Goal: Information Seeking & Learning: Learn about a topic

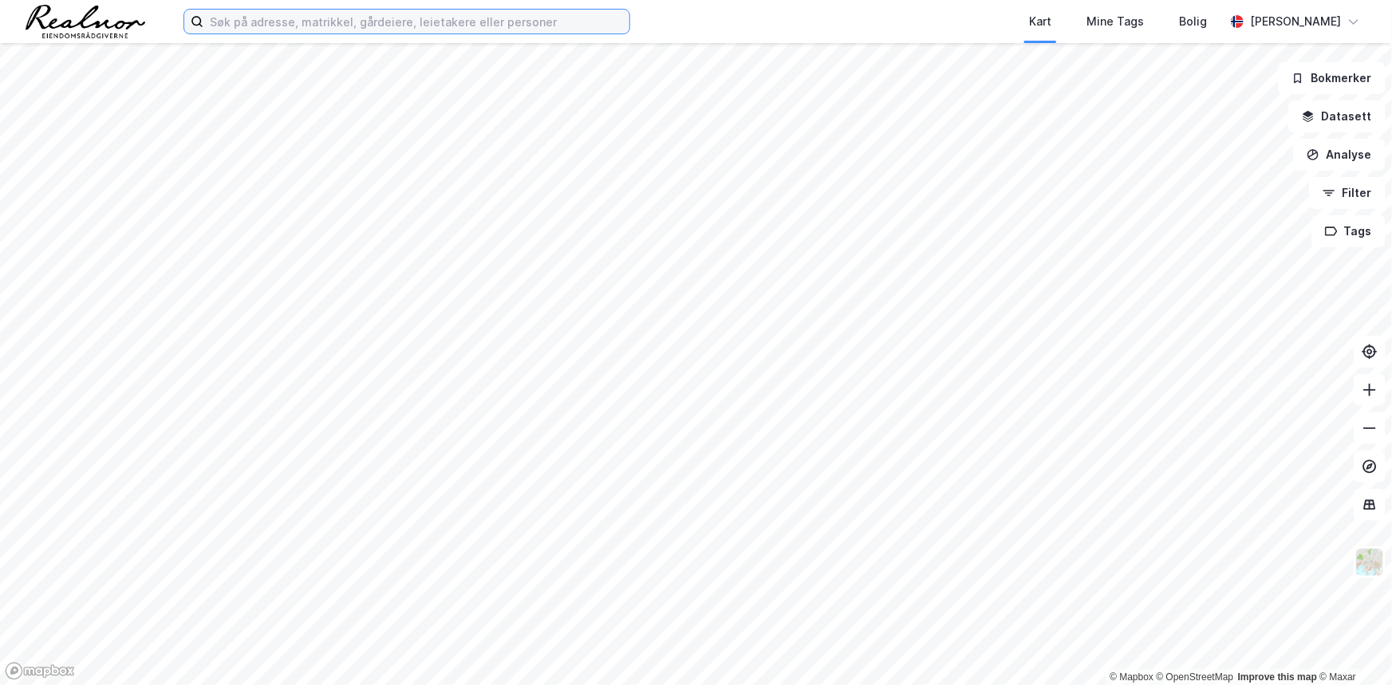
click at [283, 14] on input at bounding box center [416, 22] width 426 height 24
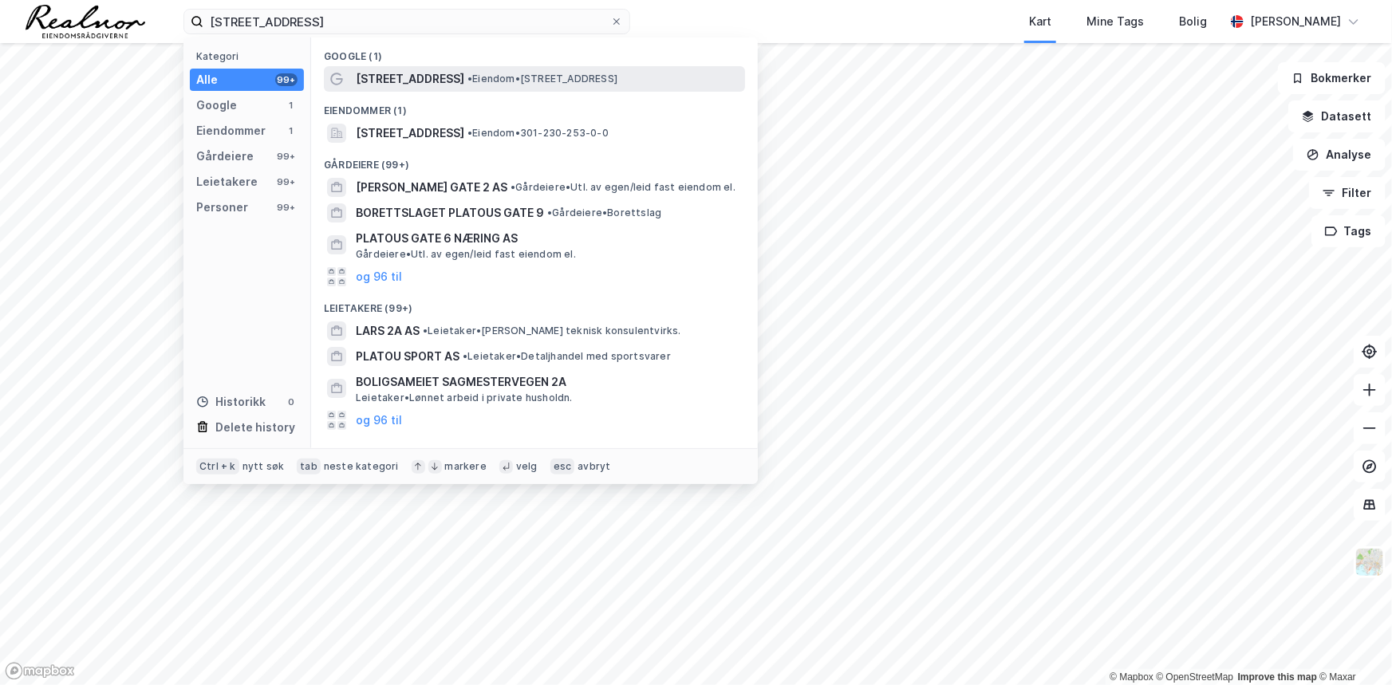
click at [413, 79] on span "[STREET_ADDRESS]" at bounding box center [410, 78] width 109 height 19
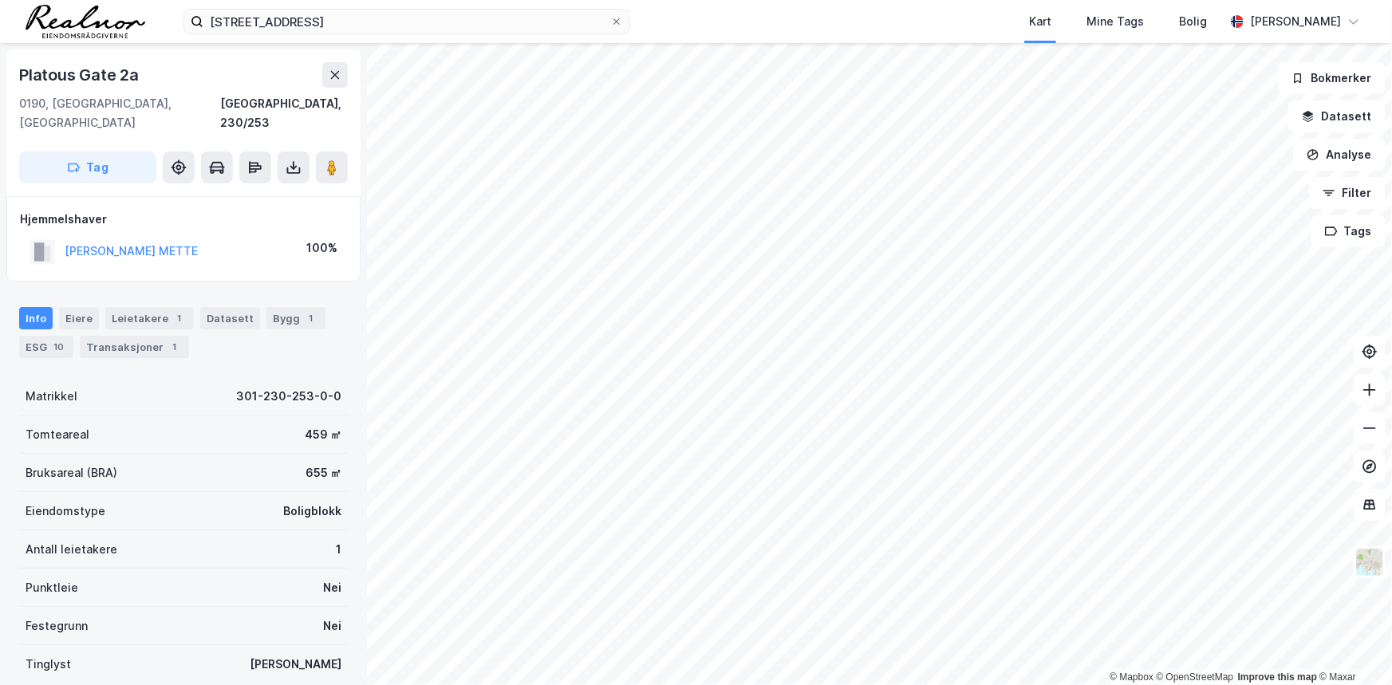
scroll to position [101, 0]
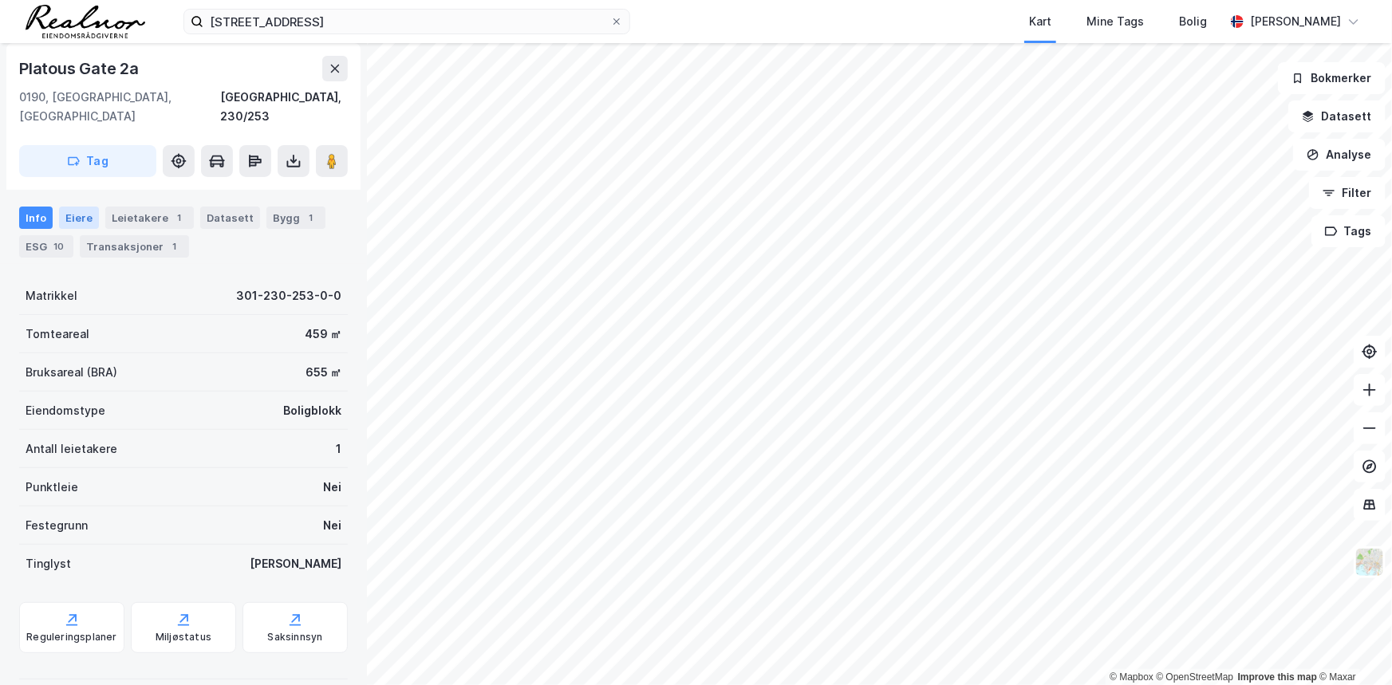
click at [85, 207] on div "Eiere" at bounding box center [79, 218] width 40 height 22
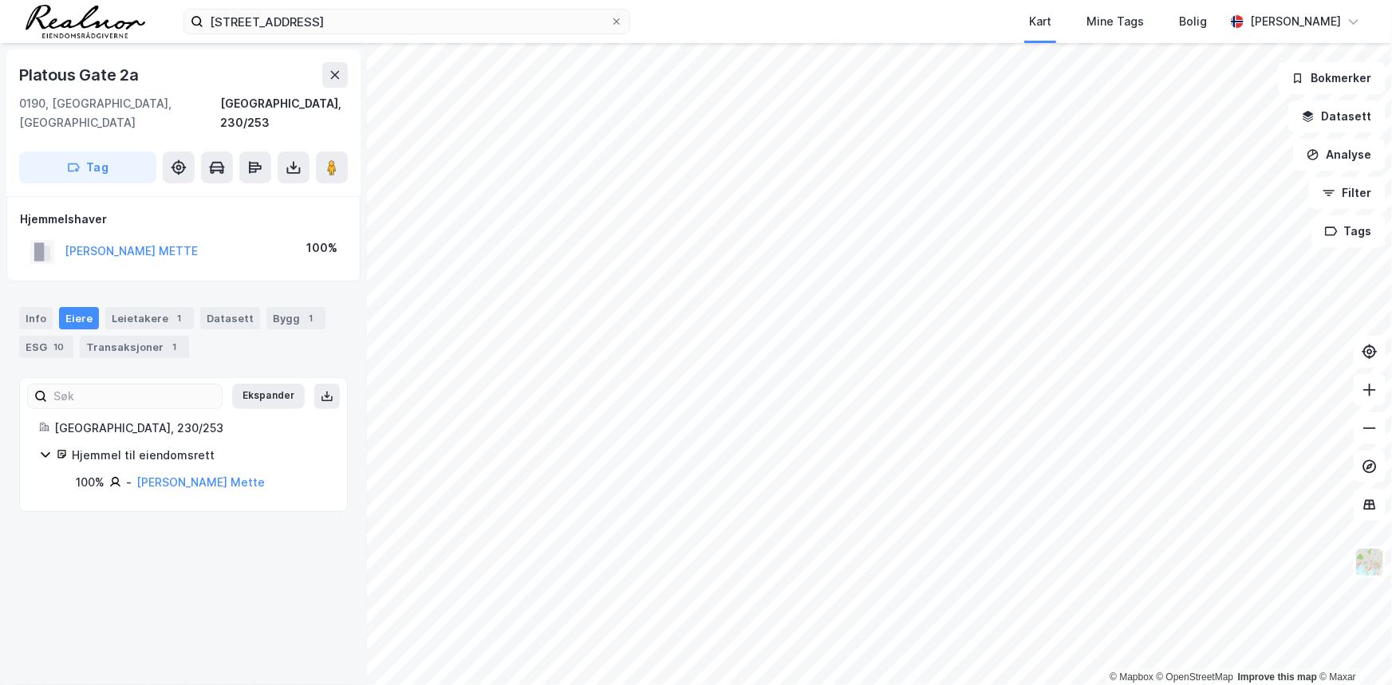
click at [45, 448] on icon at bounding box center [45, 454] width 13 height 13
click at [46, 448] on icon at bounding box center [45, 454] width 13 height 13
click at [153, 307] on div "Leietakere 1" at bounding box center [149, 318] width 89 height 22
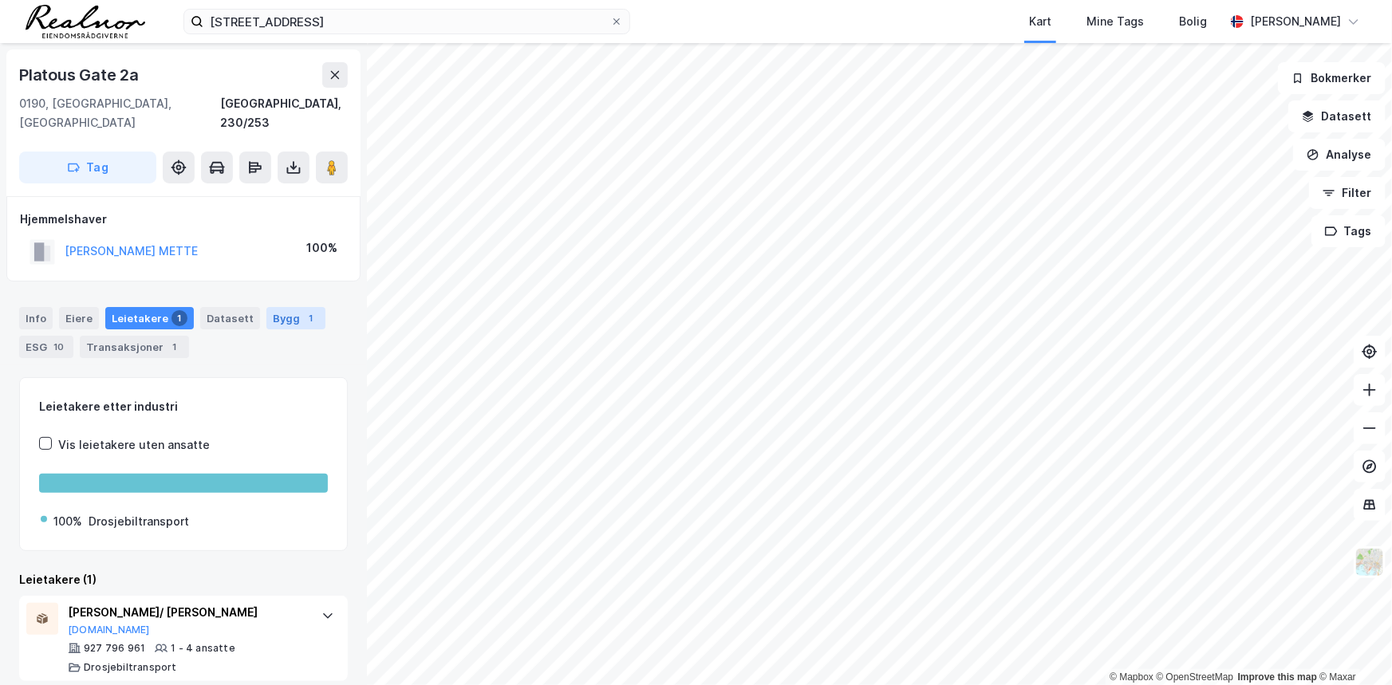
click at [279, 307] on div "Bygg 1" at bounding box center [296, 318] width 59 height 22
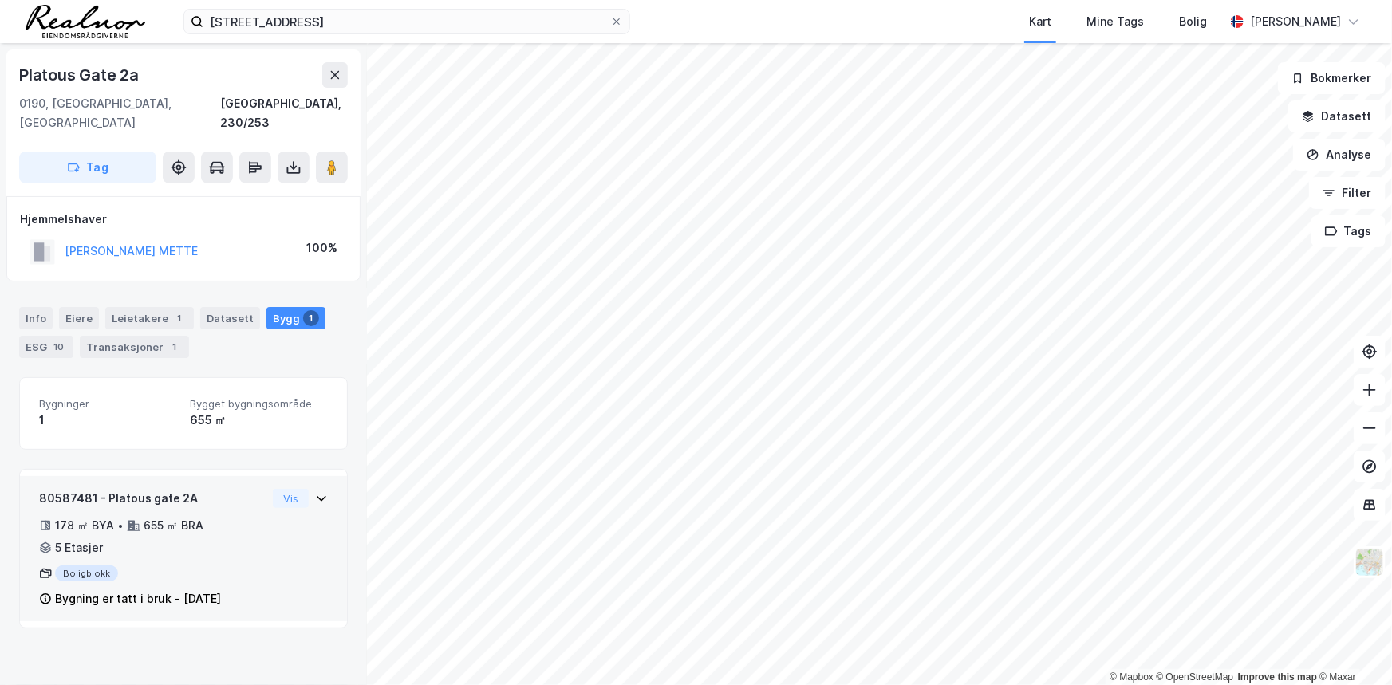
click at [315, 492] on icon at bounding box center [321, 498] width 13 height 13
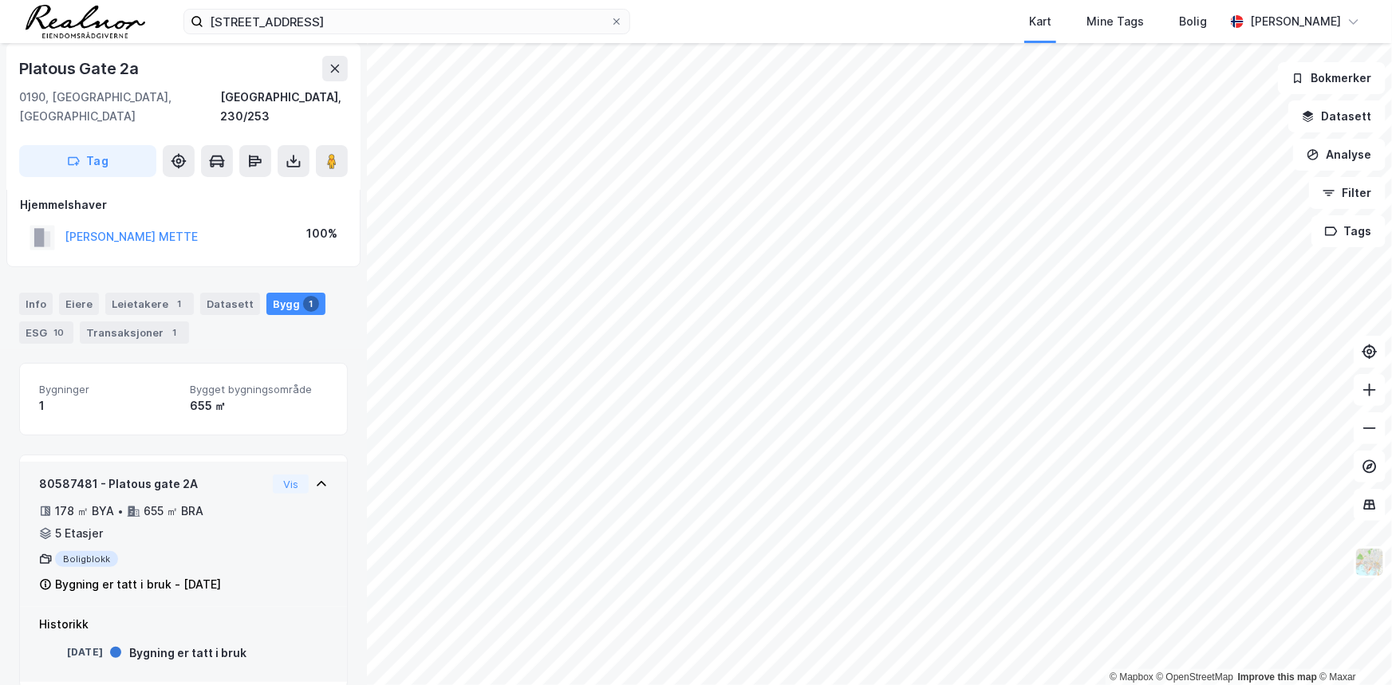
scroll to position [17, 0]
drag, startPoint x: 49, startPoint y: 487, endPoint x: 162, endPoint y: 490, distance: 113.4
click at [160, 523] on div "80587481 - Platous gate 2A 178 ㎡ BYA • 655 ㎡ BRA • 5 Etasjer Boligblokk Bygning…" at bounding box center [152, 532] width 227 height 120
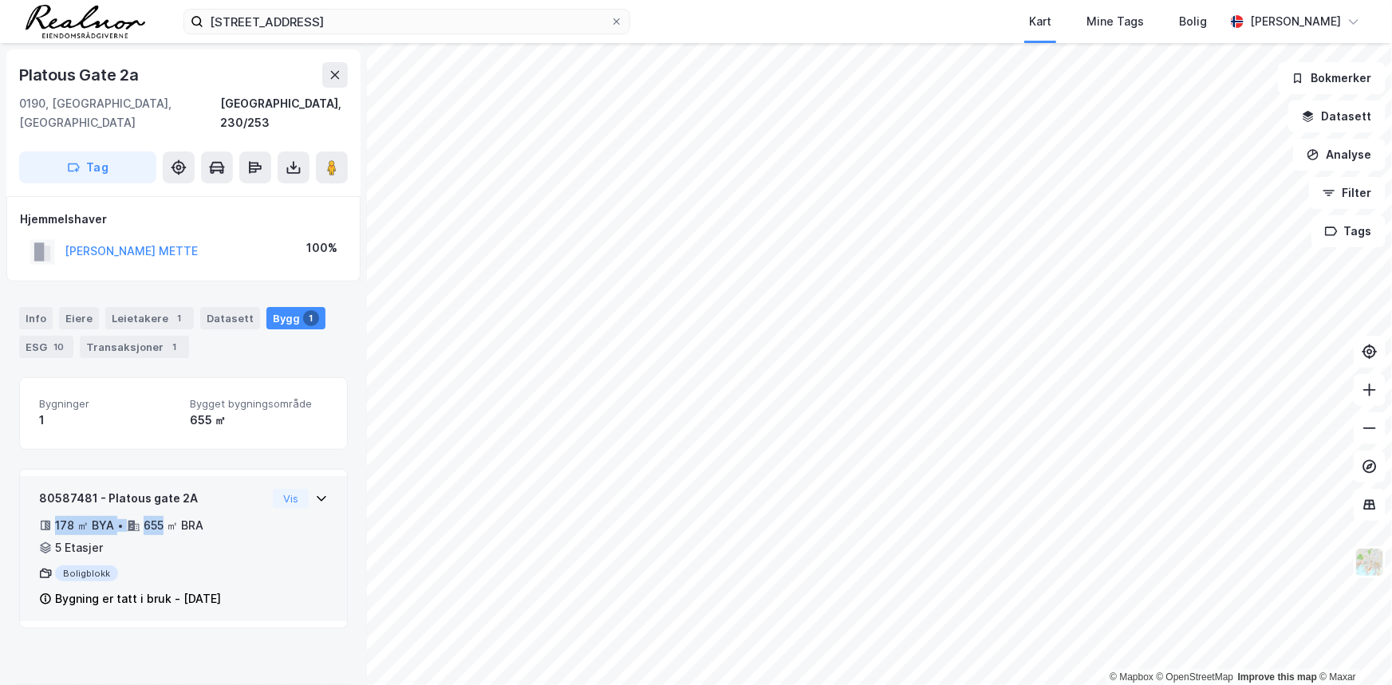
scroll to position [0, 0]
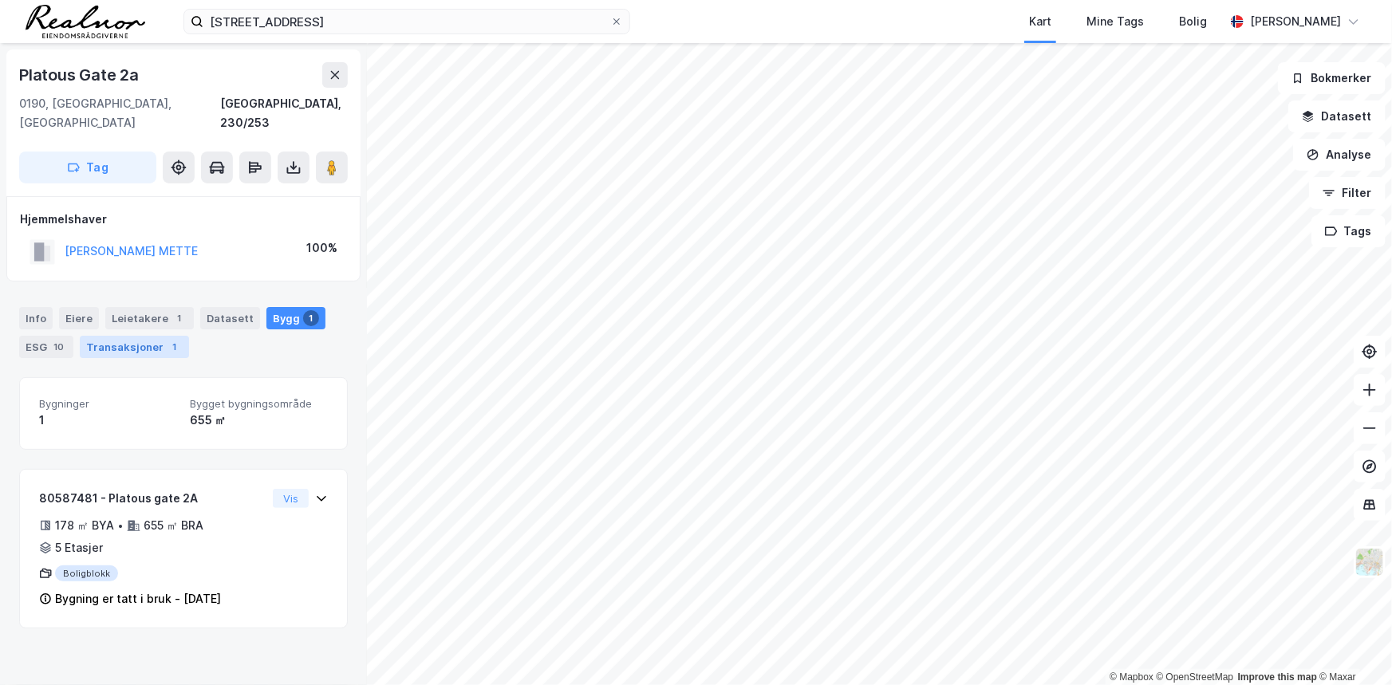
click at [129, 336] on div "Transaksjoner 1" at bounding box center [134, 347] width 109 height 22
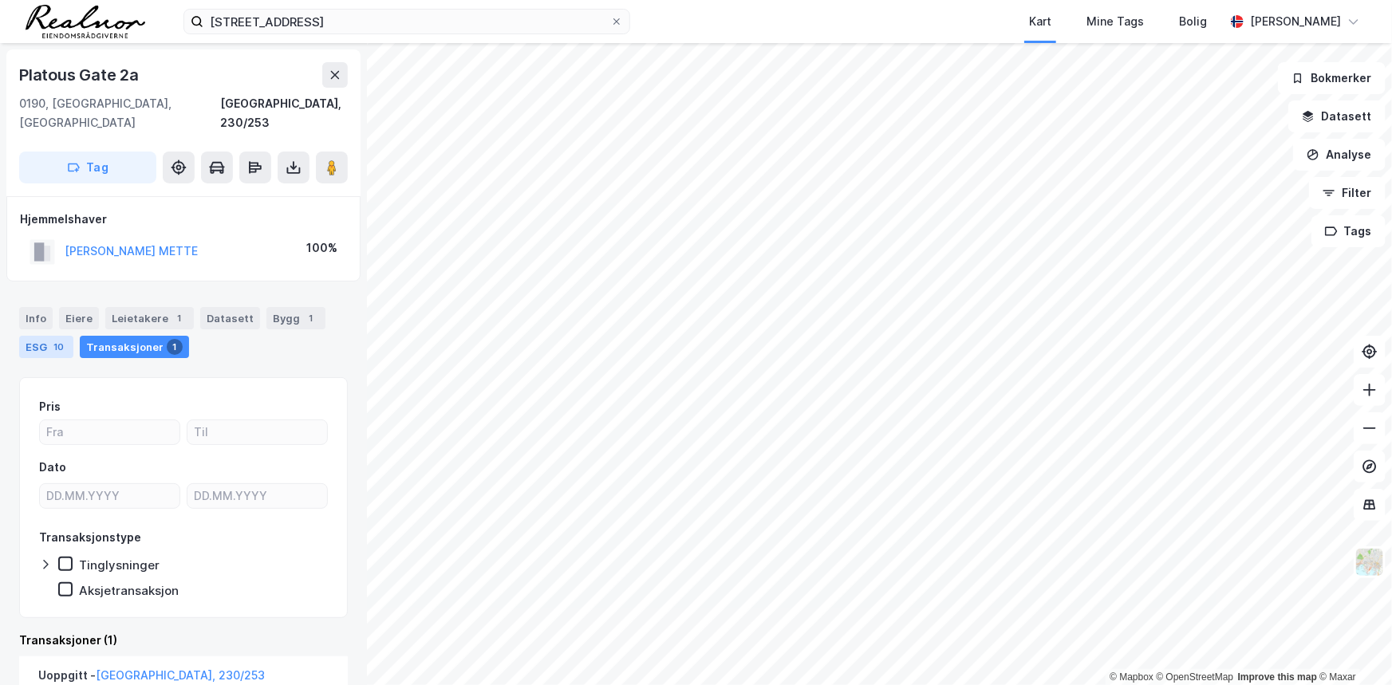
click at [47, 336] on div "ESG 10" at bounding box center [46, 347] width 54 height 22
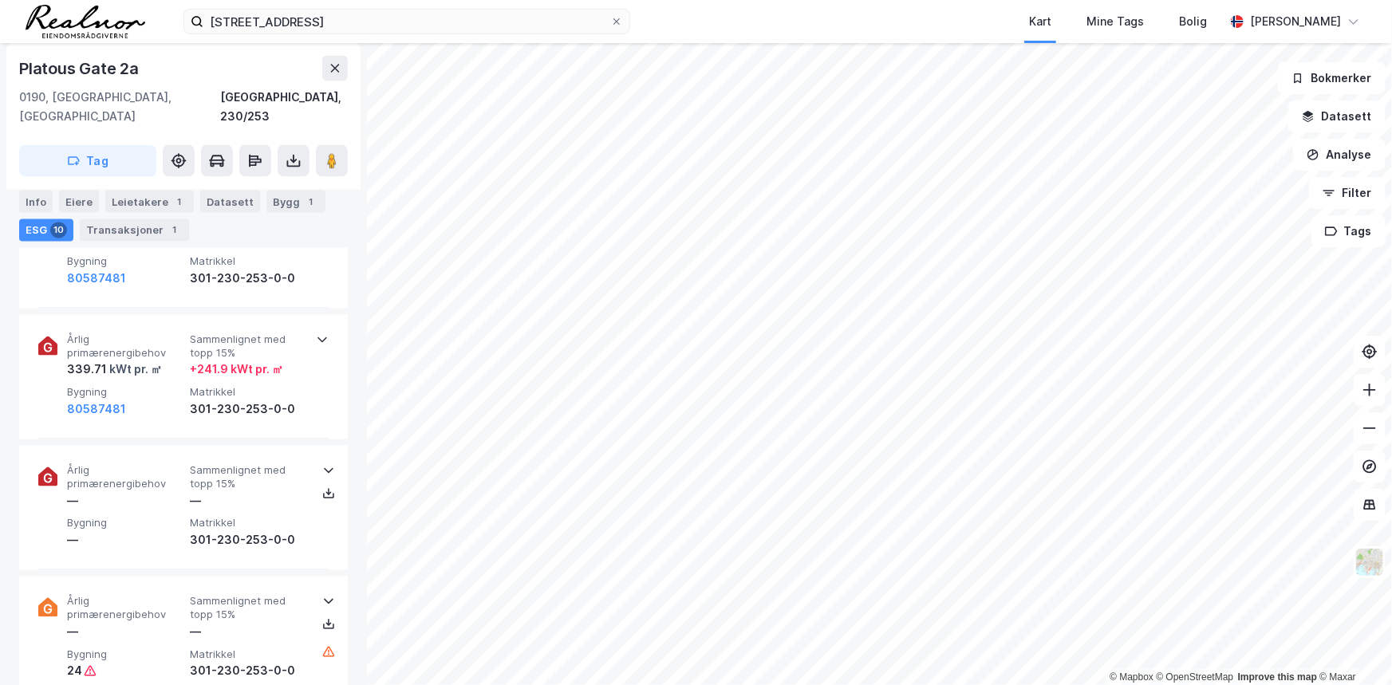
scroll to position [1288, 0]
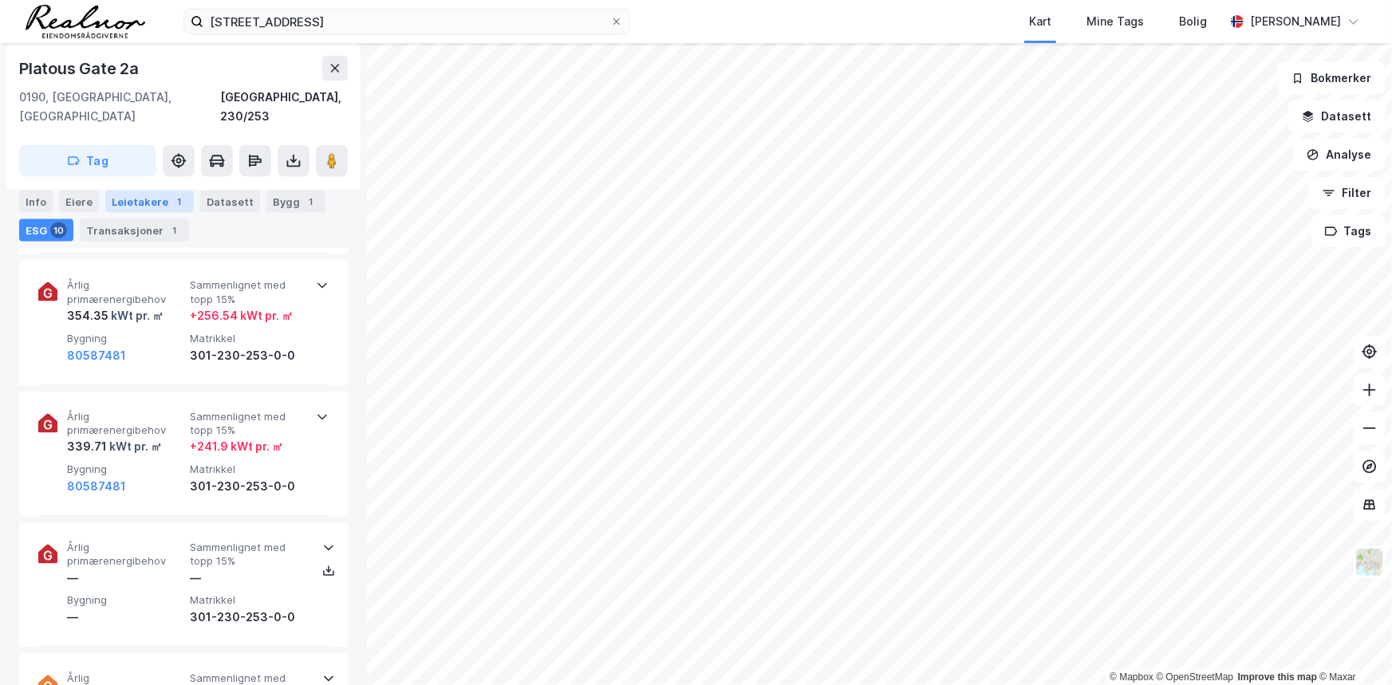
click at [132, 205] on div "Leietakere 1" at bounding box center [149, 201] width 89 height 22
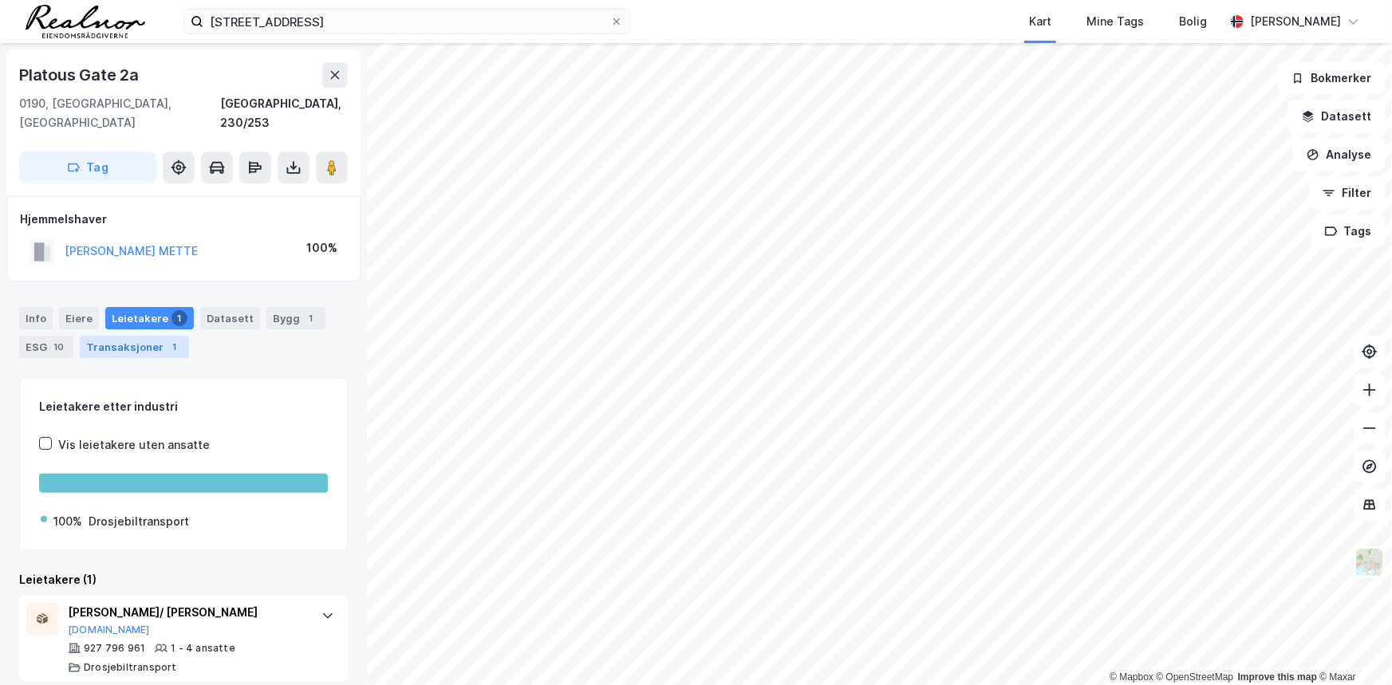
click at [140, 336] on div "Transaksjoner 1" at bounding box center [134, 347] width 109 height 22
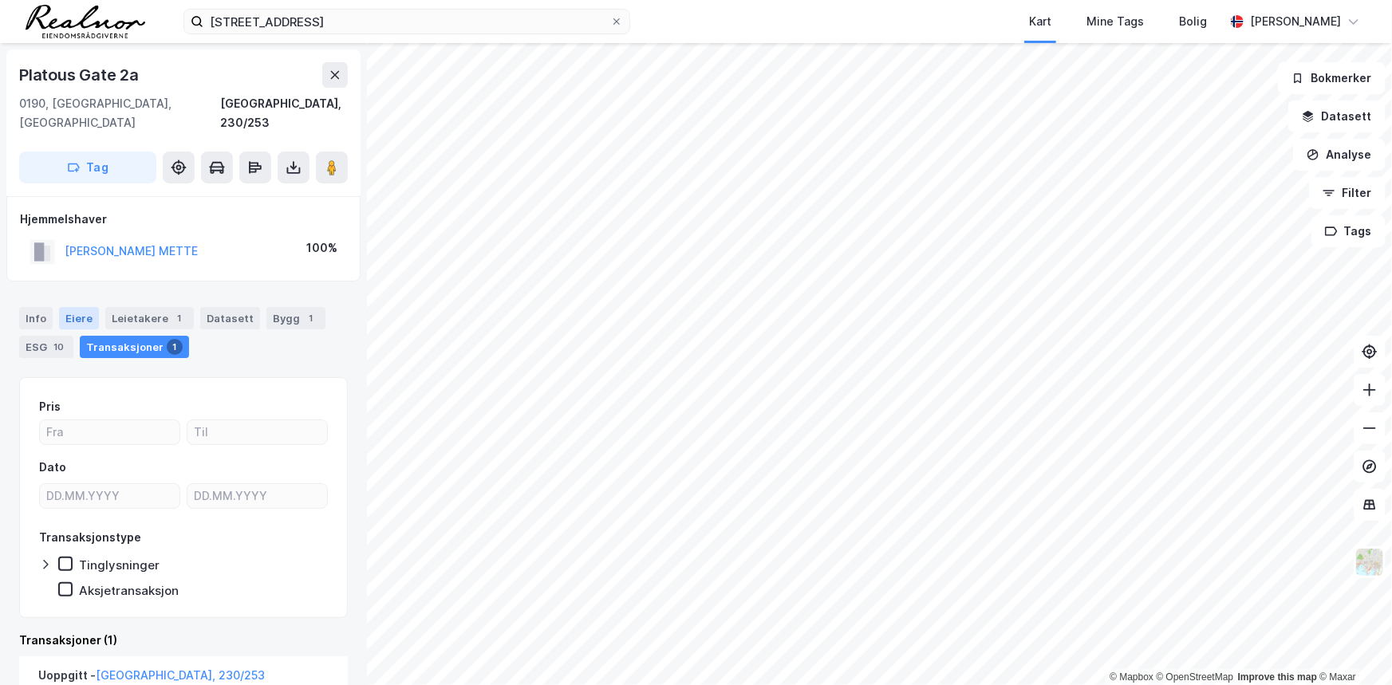
click at [80, 307] on div "Eiere" at bounding box center [79, 318] width 40 height 22
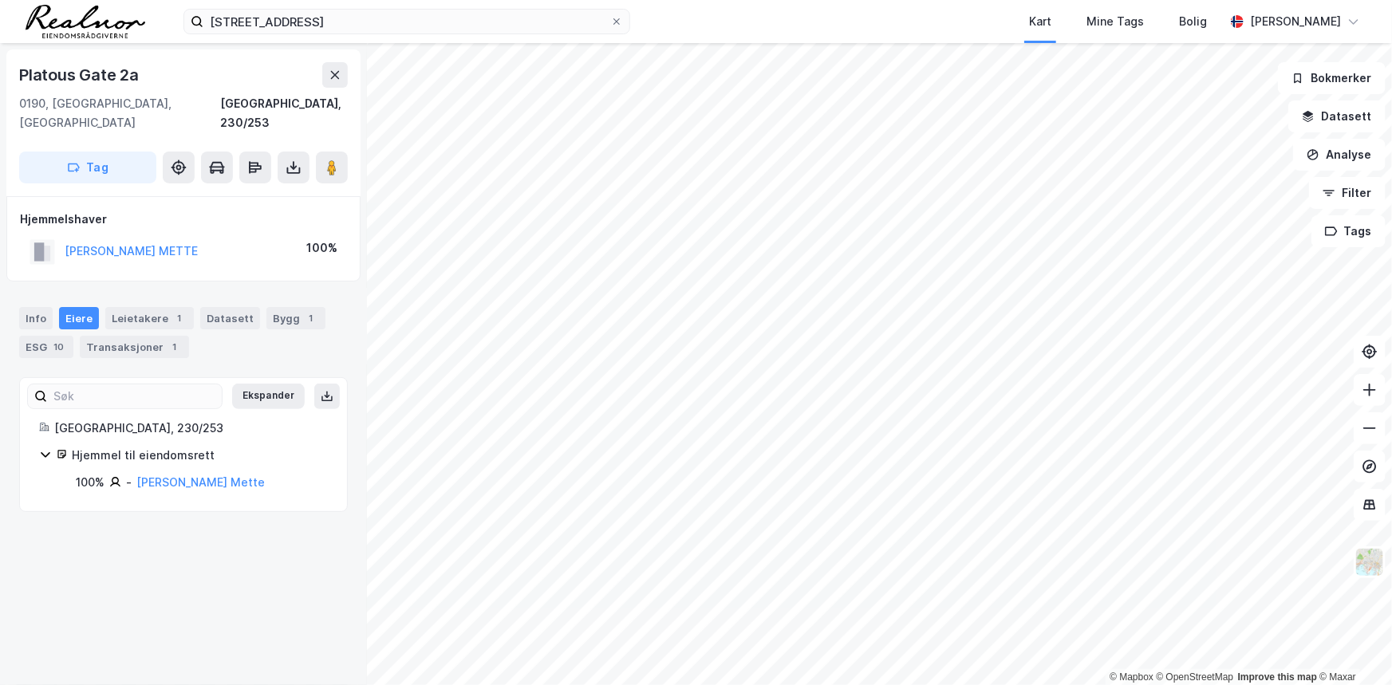
click at [43, 448] on icon at bounding box center [45, 454] width 13 height 13
click at [44, 448] on icon at bounding box center [45, 454] width 13 height 13
click at [36, 307] on div "Info" at bounding box center [36, 318] width 34 height 22
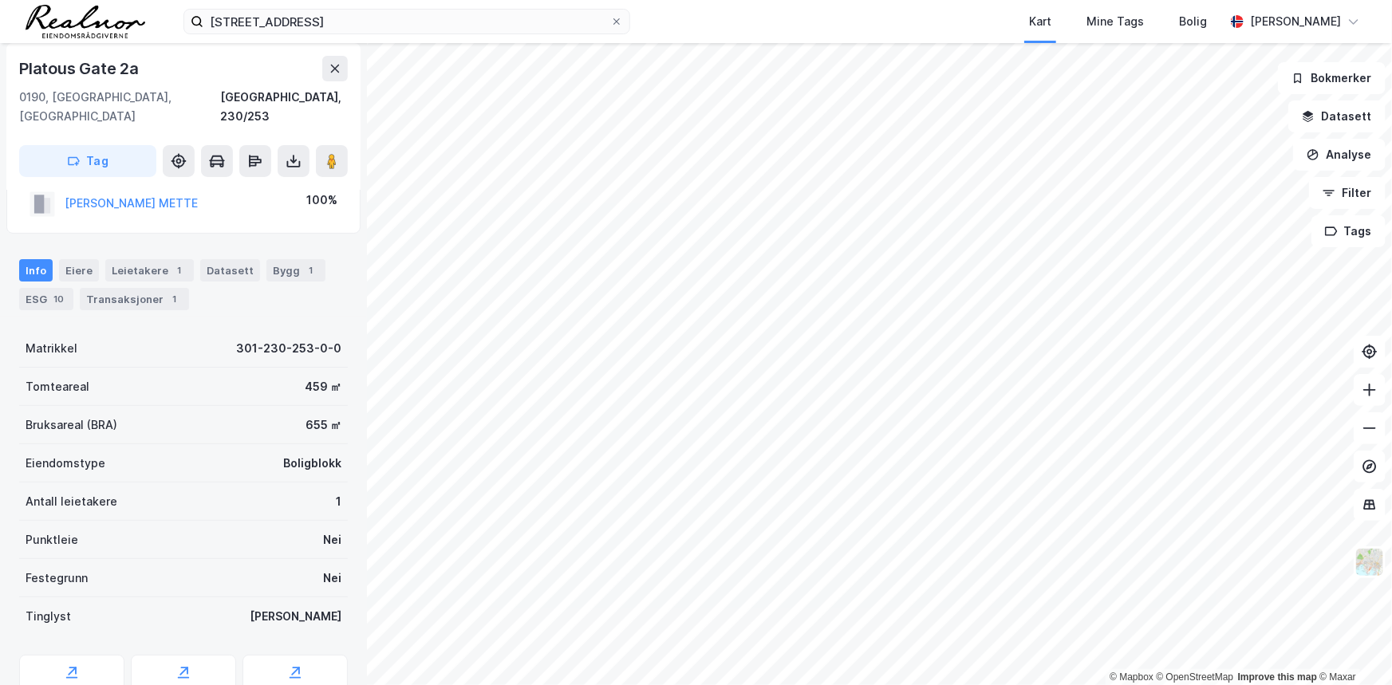
scroll to position [101, 0]
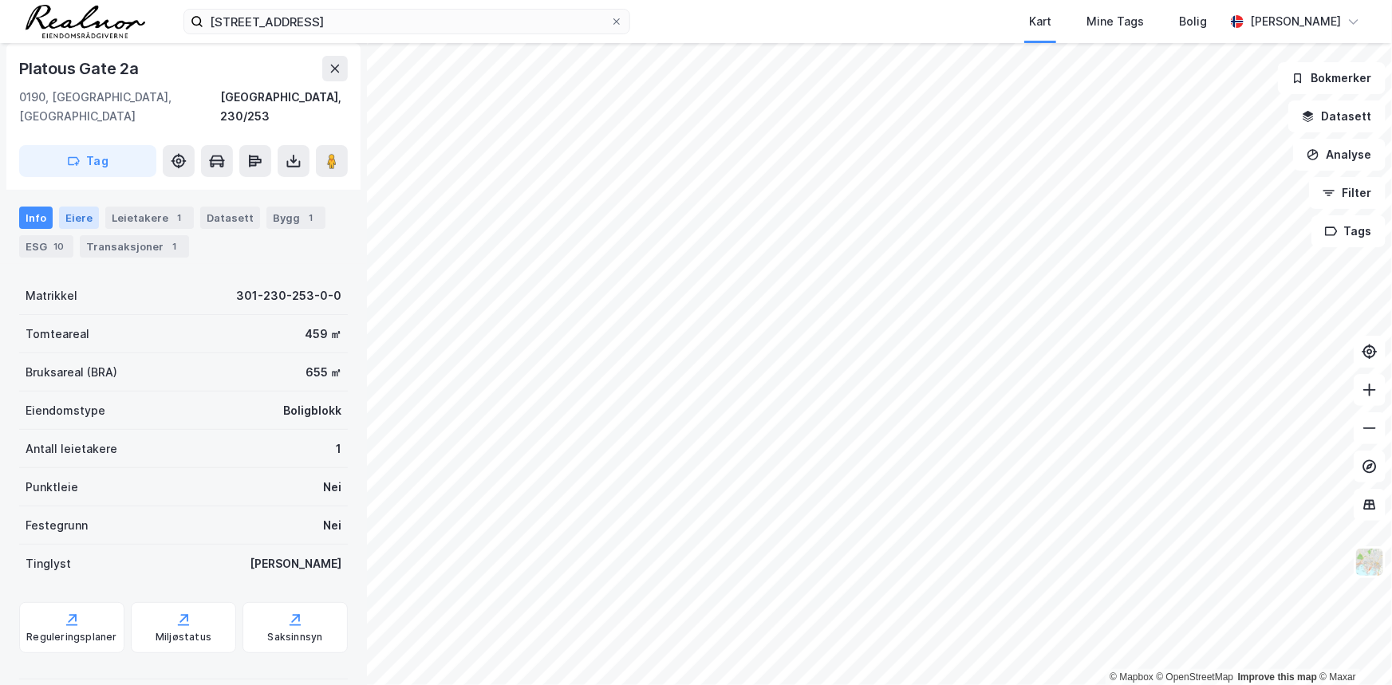
click at [80, 207] on div "Eiere" at bounding box center [79, 218] width 40 height 22
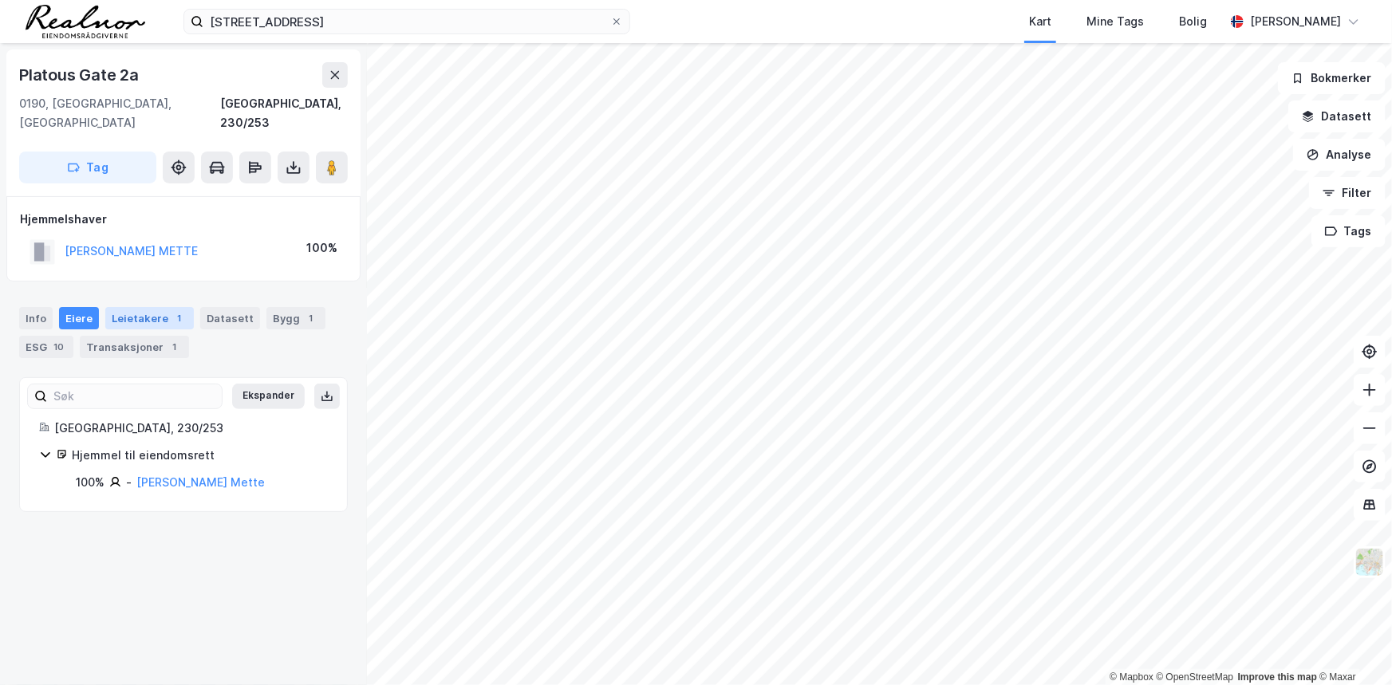
click at [152, 307] on div "Leietakere 1" at bounding box center [149, 318] width 89 height 22
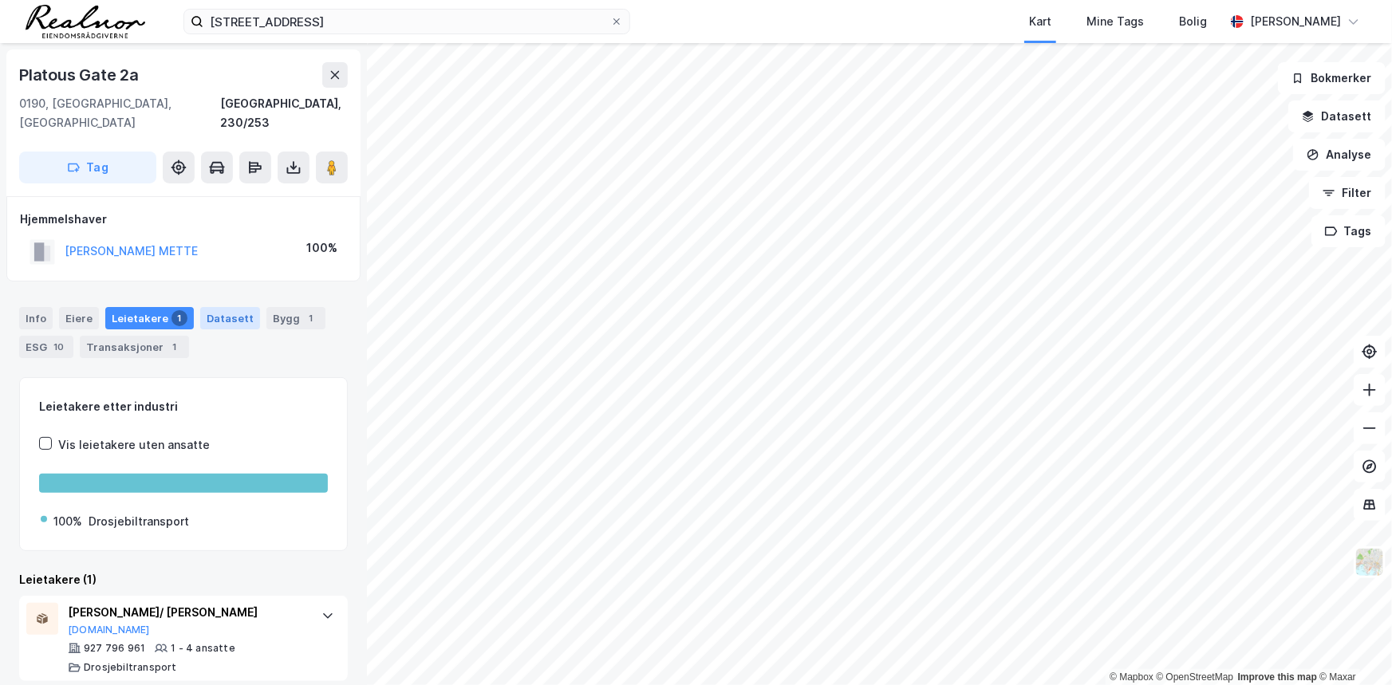
click at [215, 307] on div "Datasett" at bounding box center [230, 318] width 60 height 22
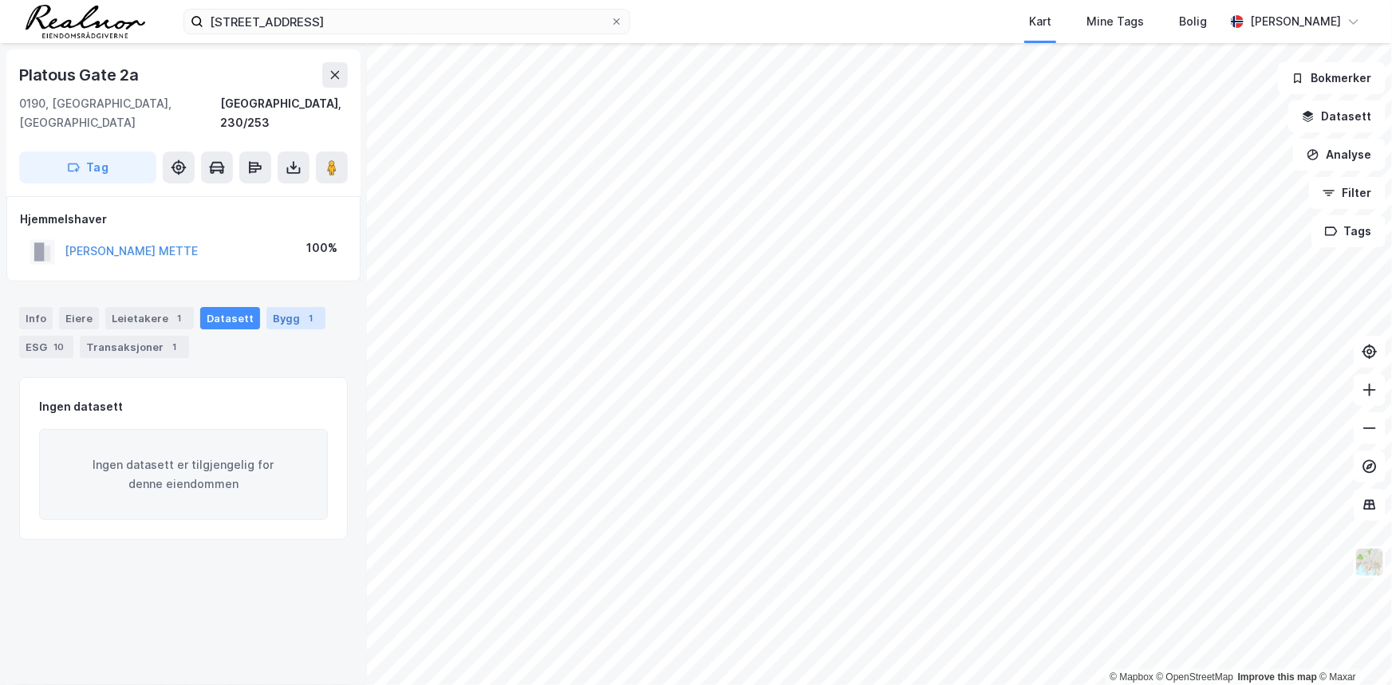
click at [274, 307] on div "Bygg 1" at bounding box center [296, 318] width 59 height 22
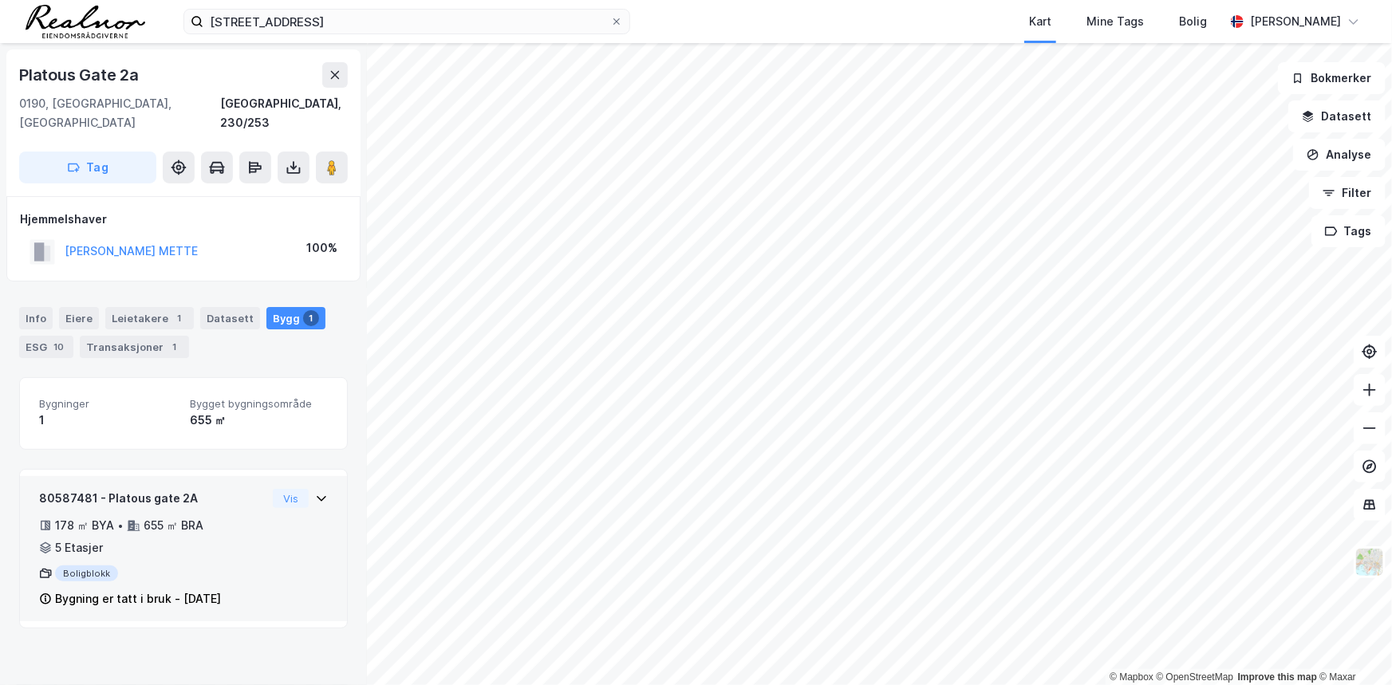
click at [315, 492] on icon at bounding box center [321, 498] width 13 height 13
click at [46, 336] on div "ESG 10" at bounding box center [46, 347] width 54 height 22
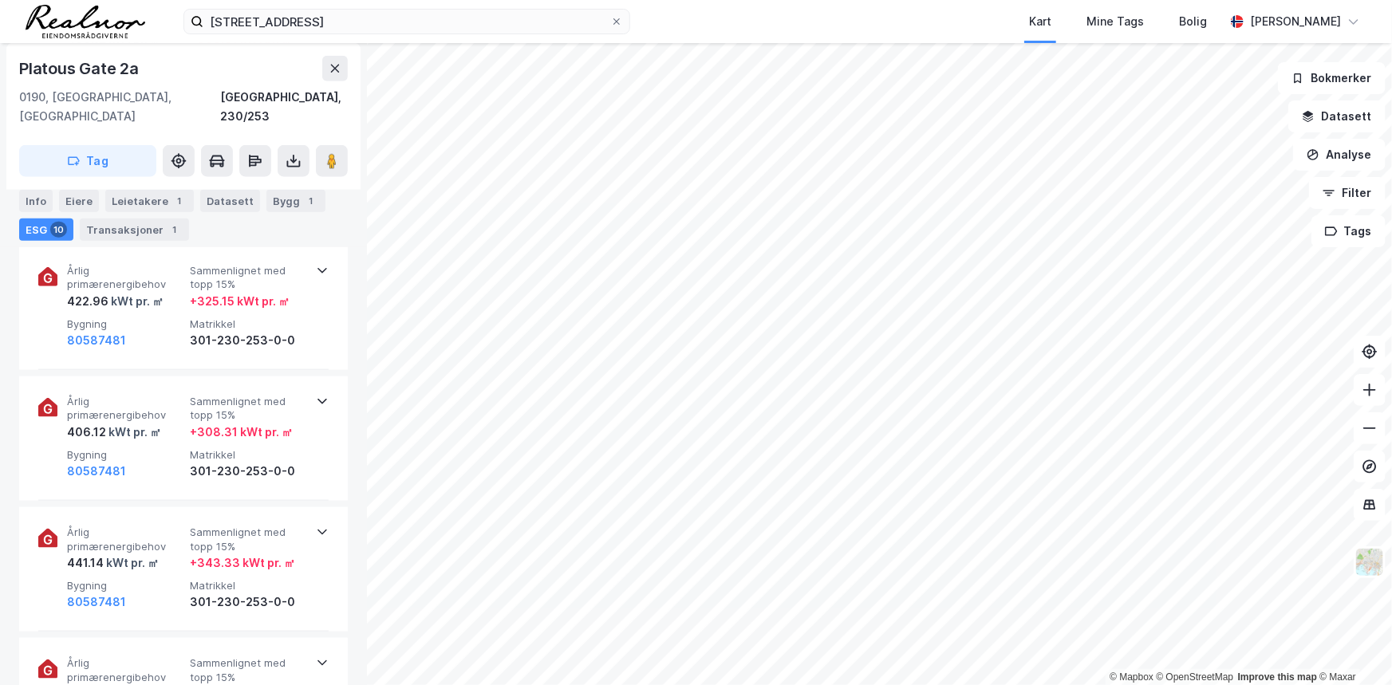
scroll to position [635, 0]
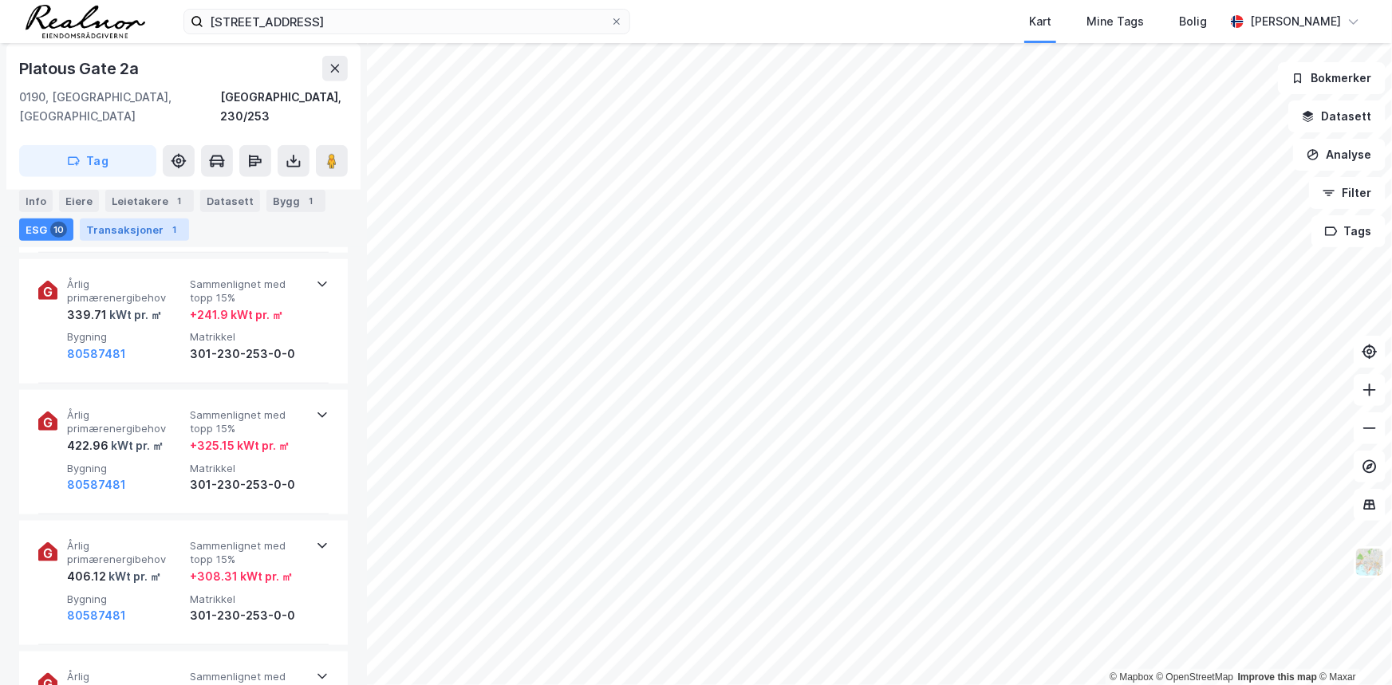
click at [137, 230] on div "Transaksjoner 1" at bounding box center [134, 230] width 109 height 22
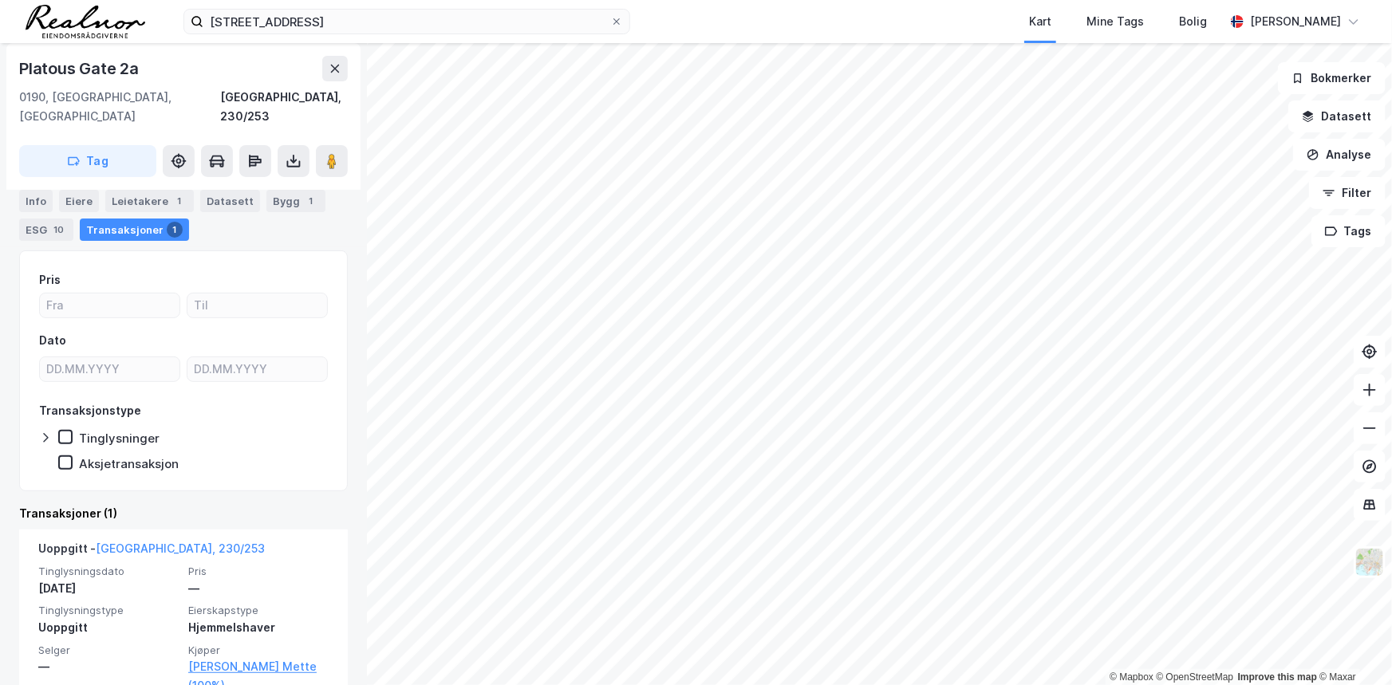
scroll to position [128, 0]
click at [45, 201] on div "Info" at bounding box center [36, 201] width 34 height 22
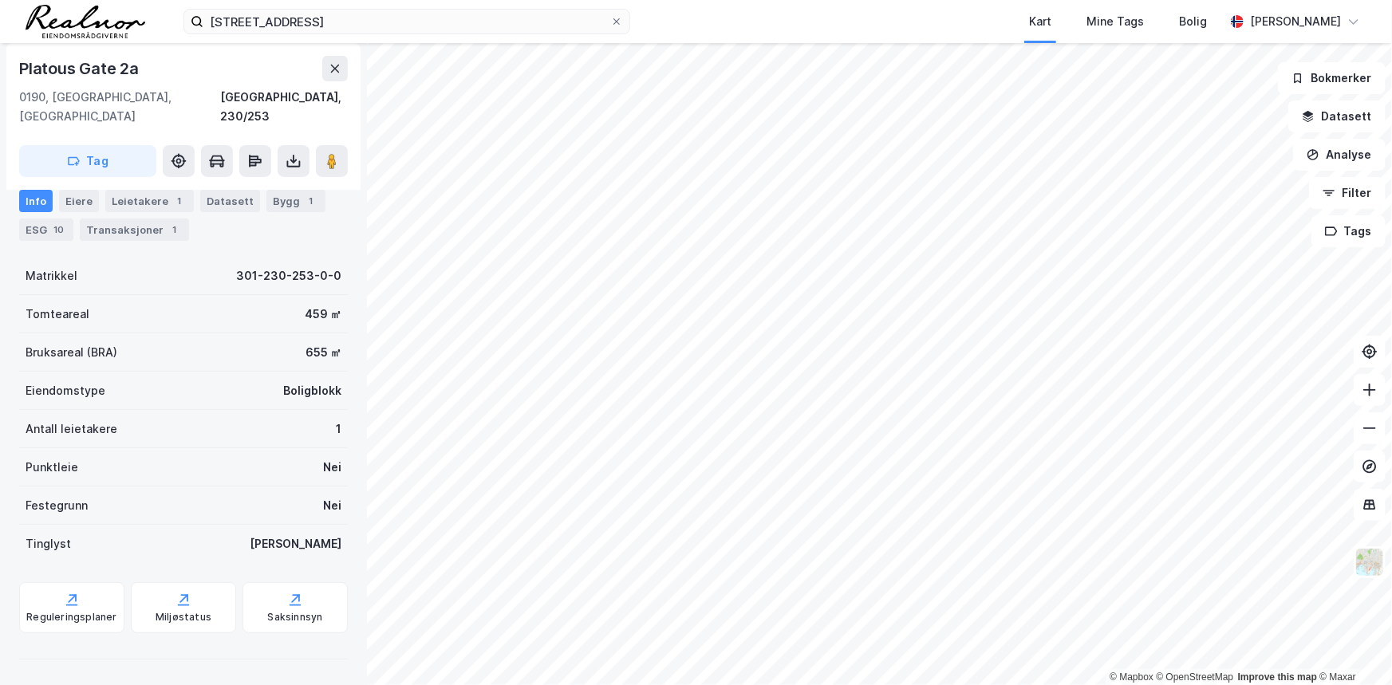
scroll to position [101, 0]
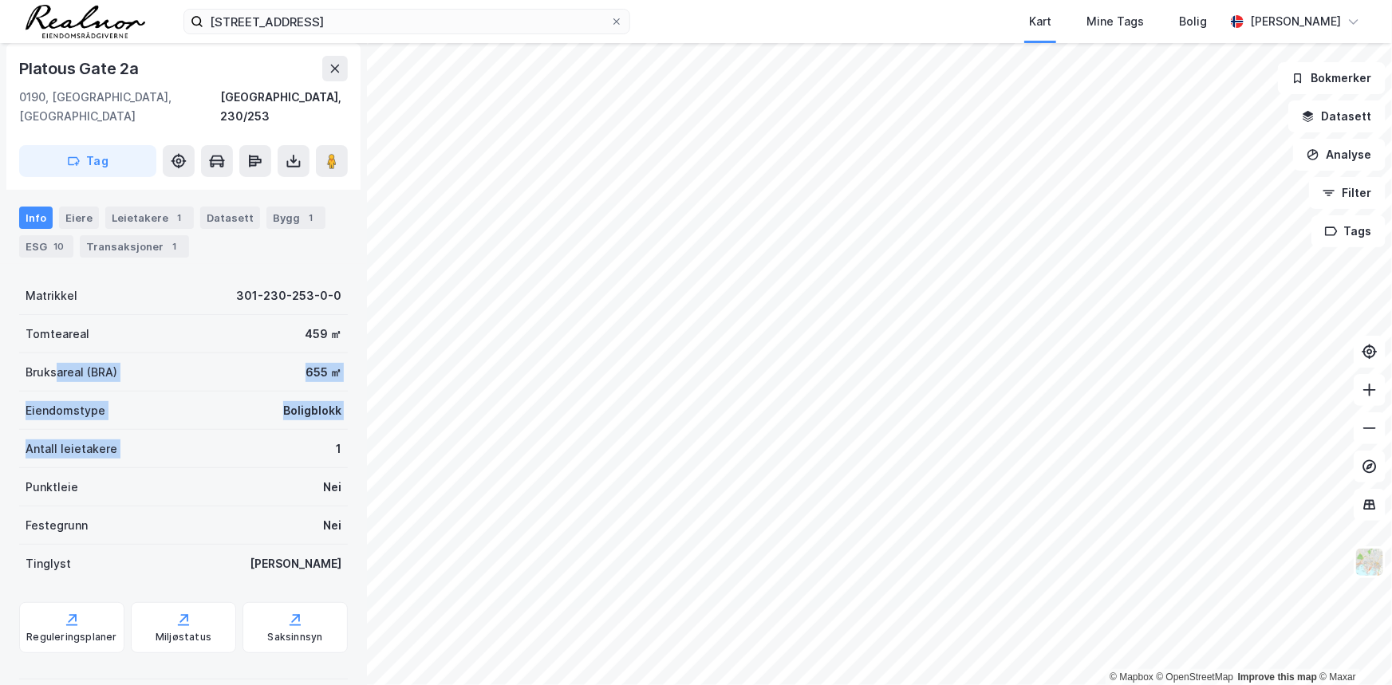
drag, startPoint x: 58, startPoint y: 350, endPoint x: 251, endPoint y: 414, distance: 202.9
click at [251, 413] on div "Matrikkel 301-230-253-0-0 Tomteareal 459 ㎡ Bruksareal (BRA) 655 ㎡ [STREET_ADDRE…" at bounding box center [183, 430] width 329 height 306
click at [129, 472] on div "Punktleie Nei" at bounding box center [183, 487] width 329 height 38
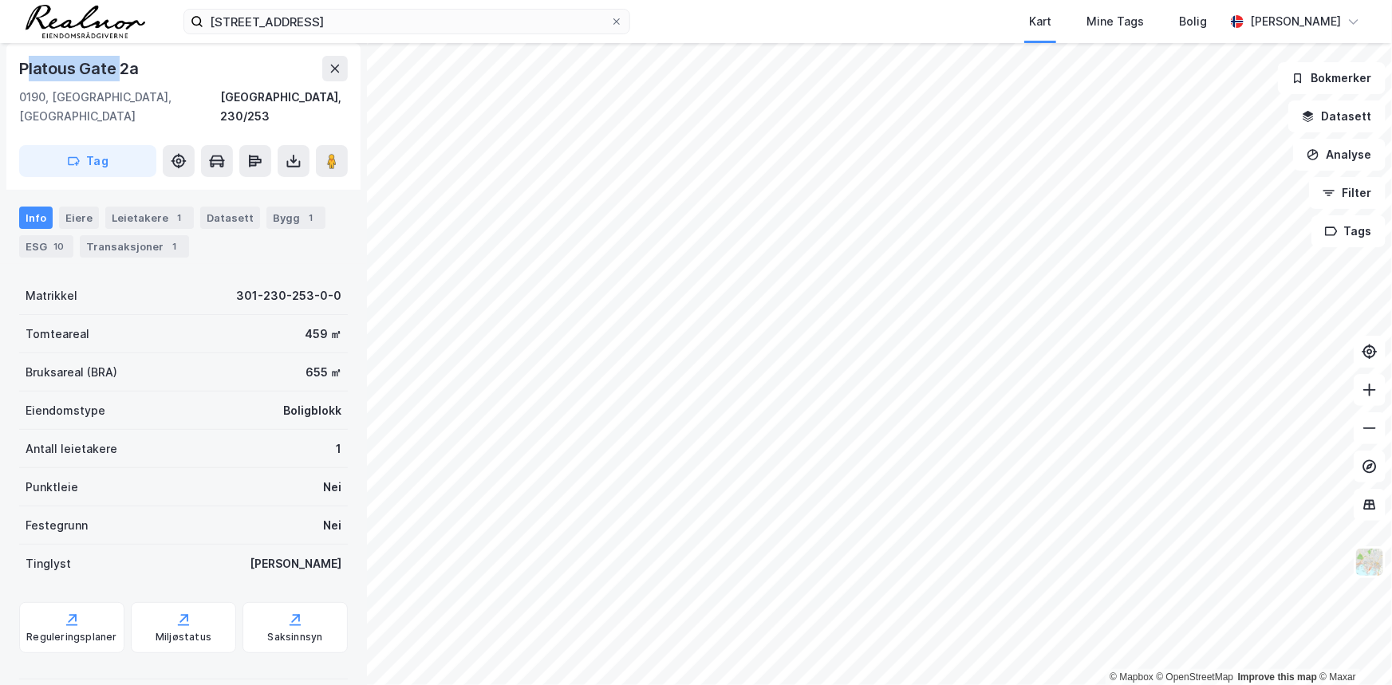
drag, startPoint x: 26, startPoint y: 65, endPoint x: 120, endPoint y: 62, distance: 95.0
click at [120, 62] on div "Platous Gate 2a" at bounding box center [80, 69] width 123 height 26
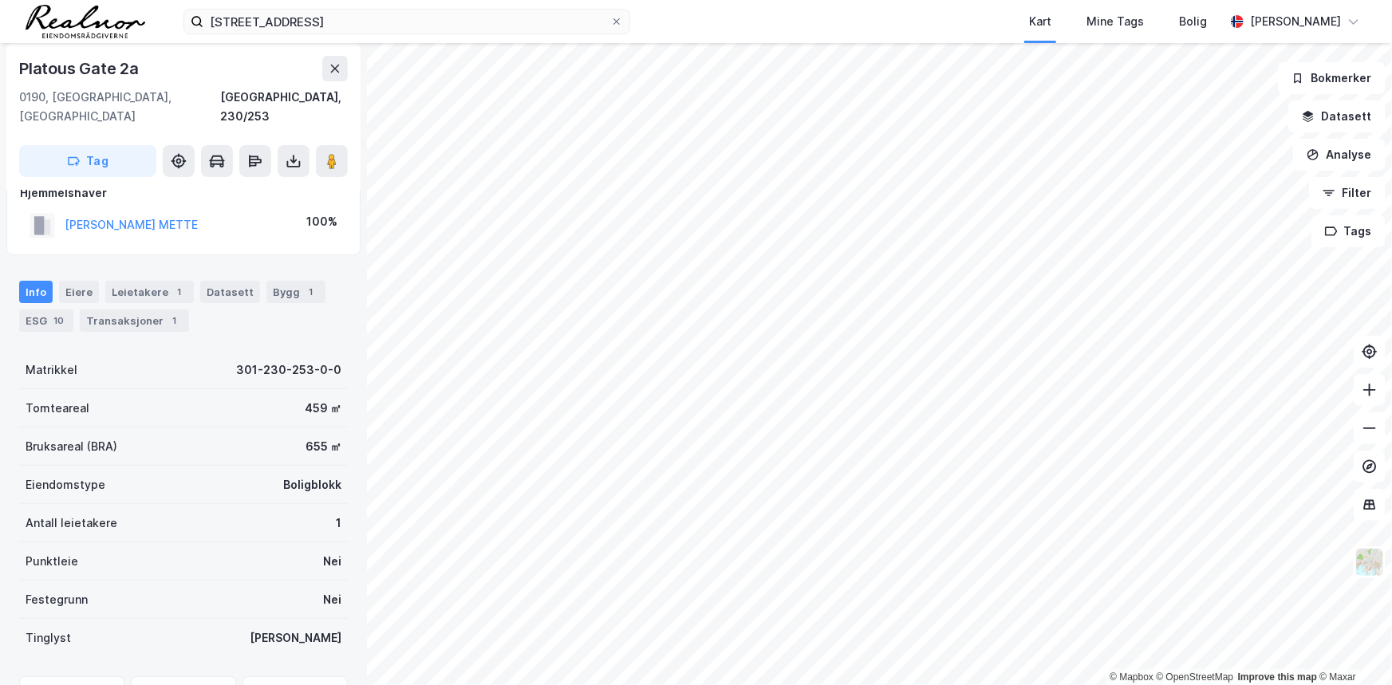
scroll to position [0, 0]
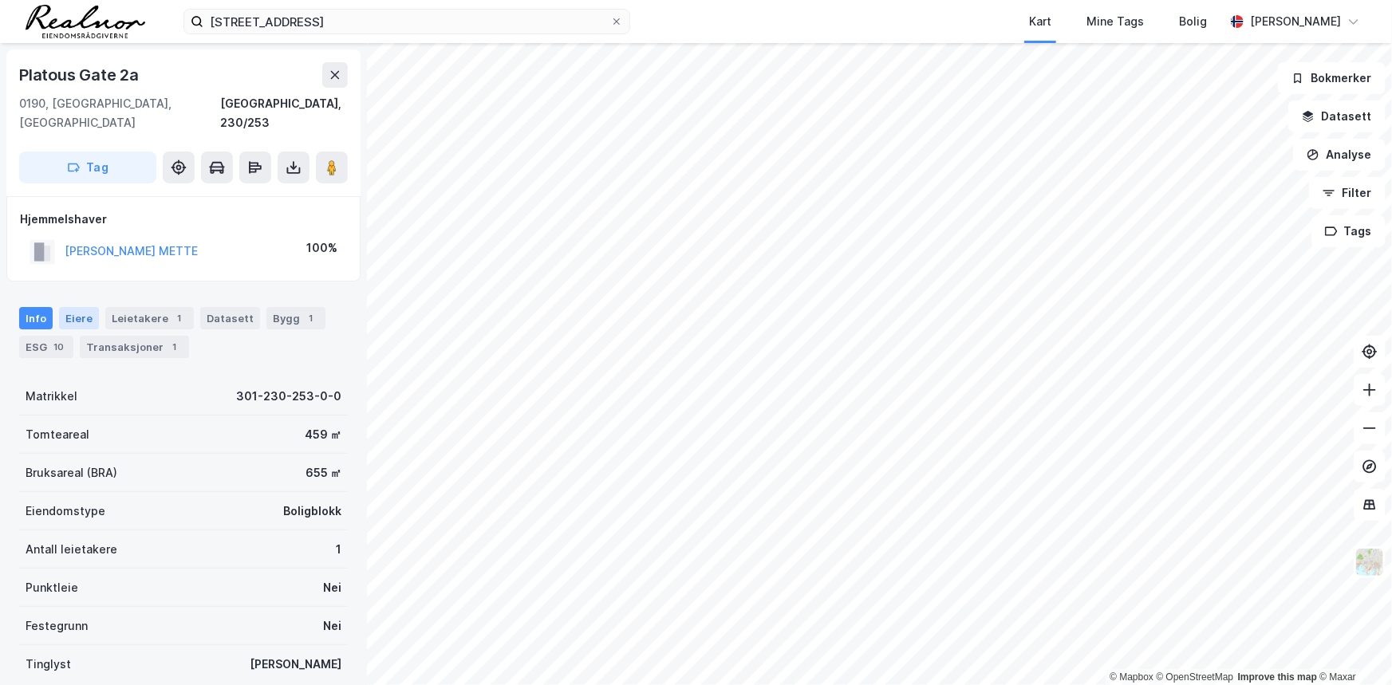
click at [85, 307] on div "Eiere" at bounding box center [79, 318] width 40 height 22
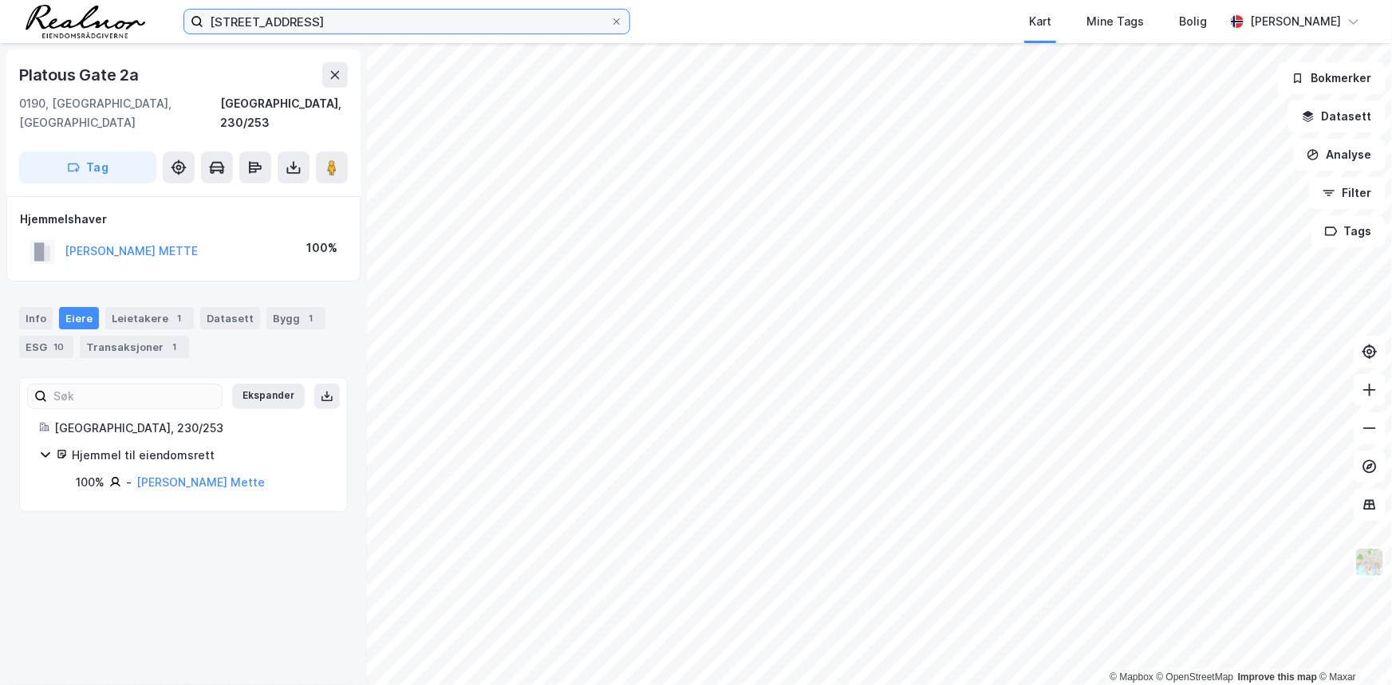
click at [255, 22] on input "[STREET_ADDRESS]" at bounding box center [406, 22] width 407 height 24
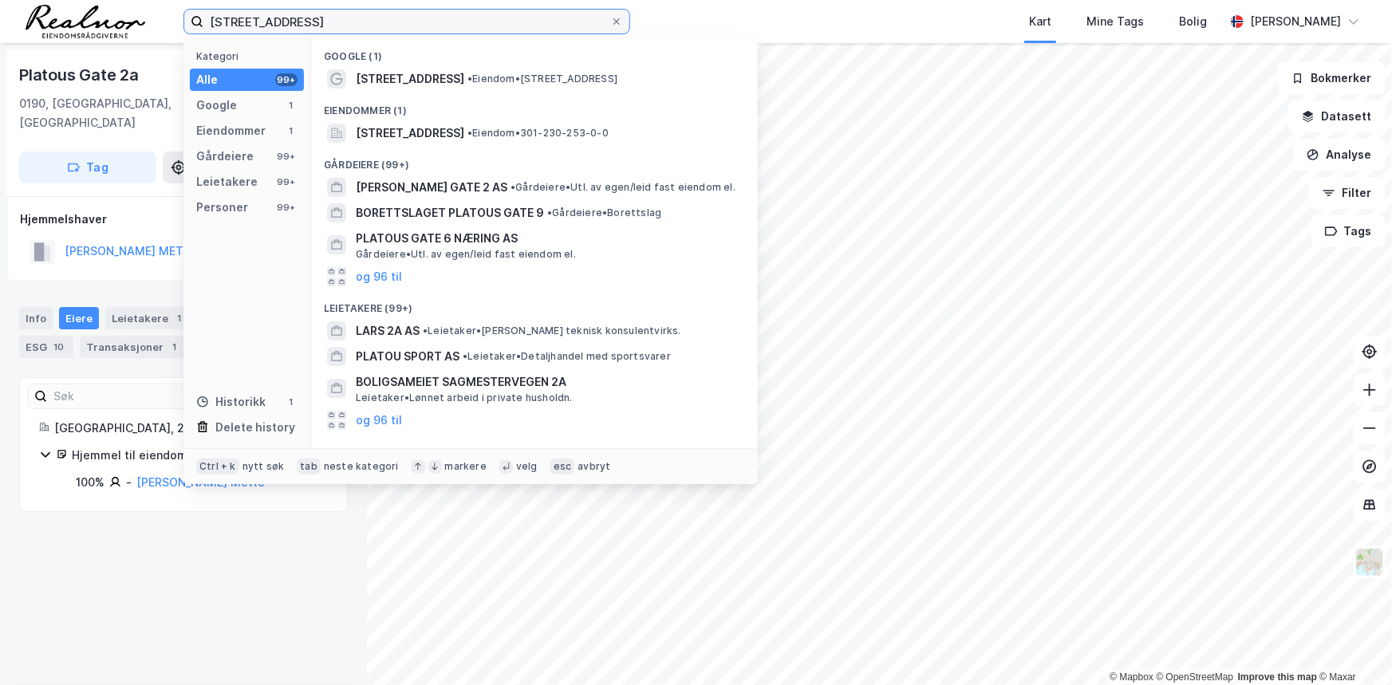
click at [255, 22] on input "[STREET_ADDRESS]" at bounding box center [406, 22] width 407 height 24
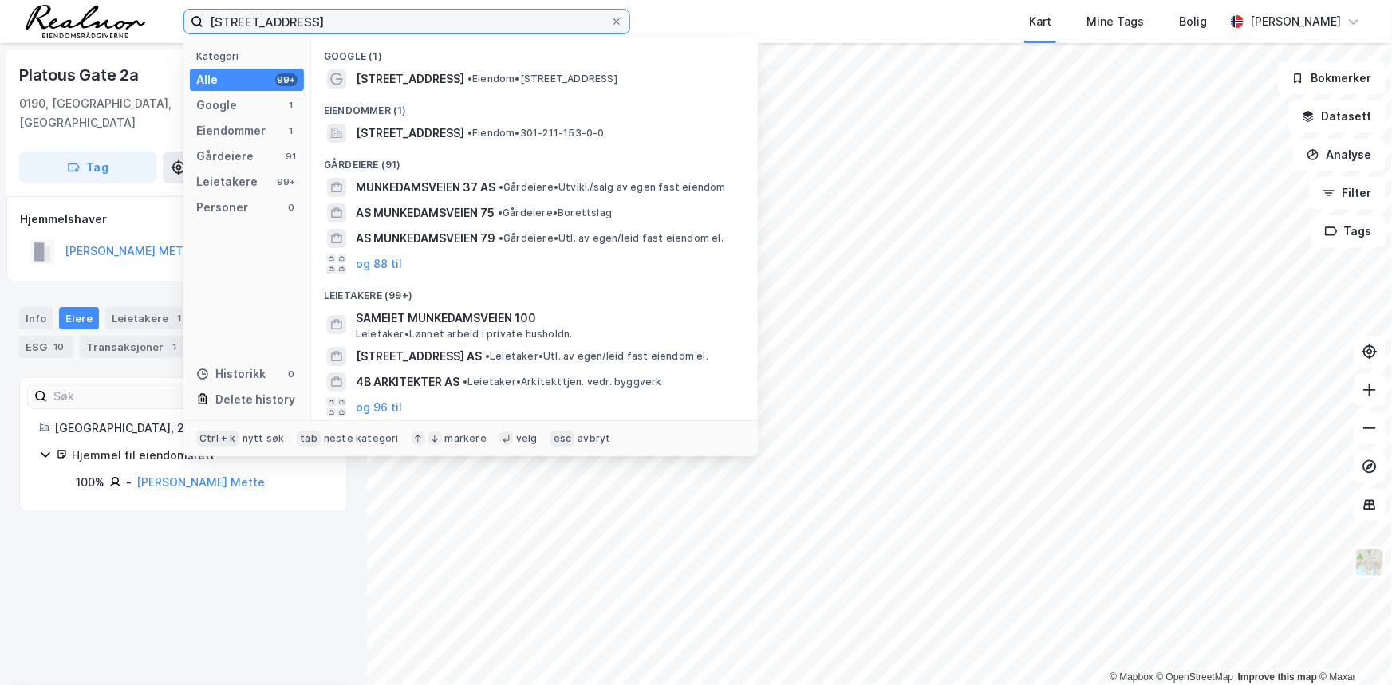
type input "[STREET_ADDRESS]"
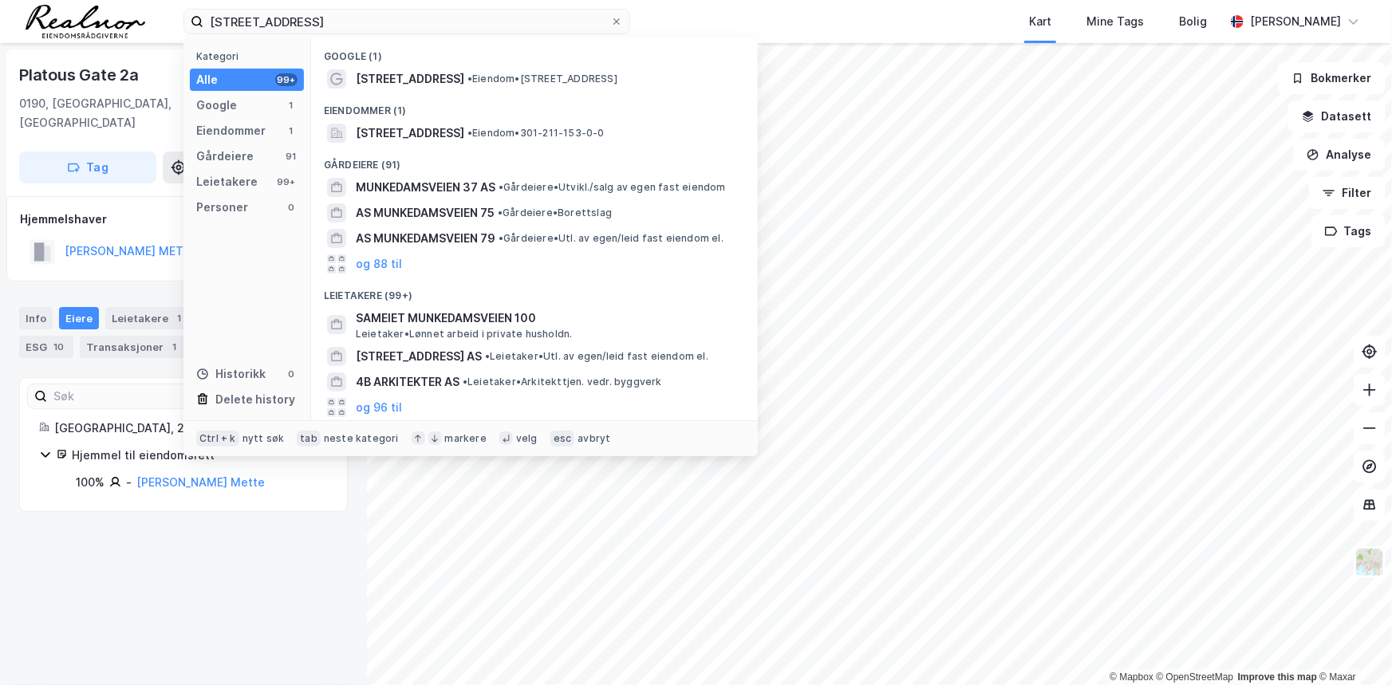
click at [555, 83] on span "• Eiendom • [STREET_ADDRESS]" at bounding box center [543, 79] width 150 height 13
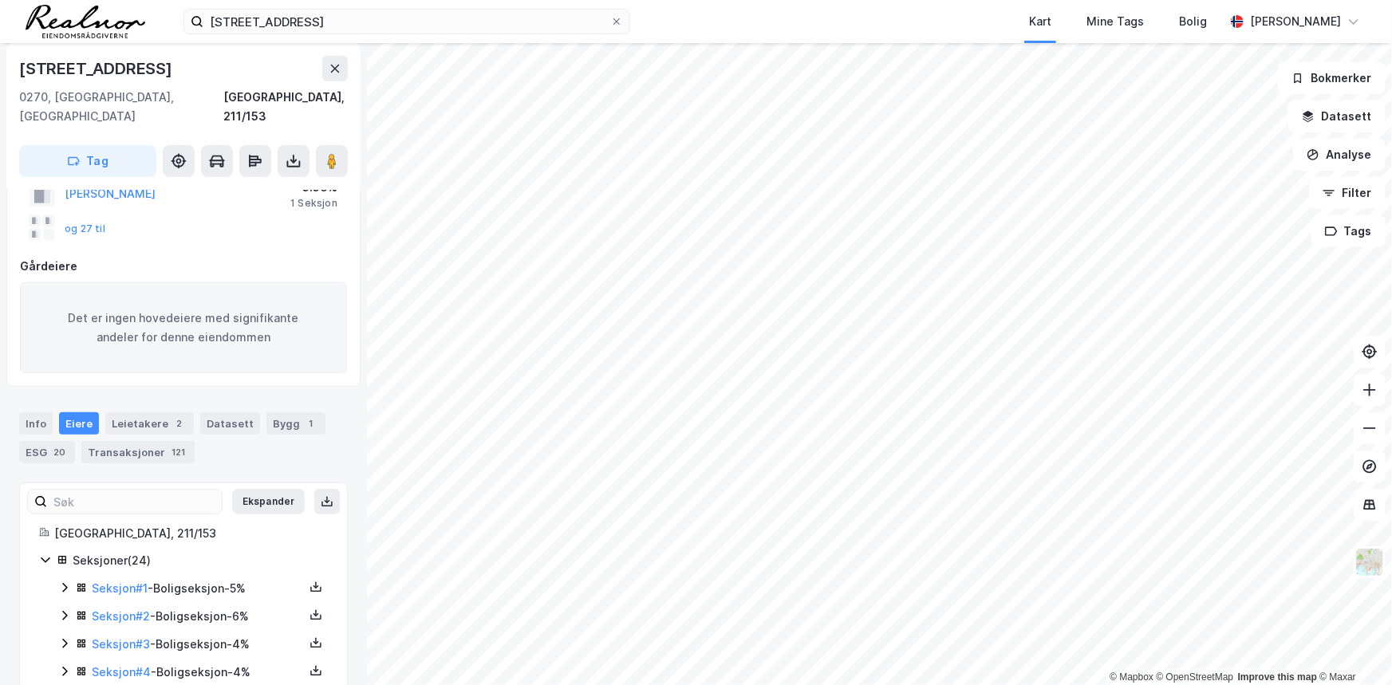
scroll to position [146, 0]
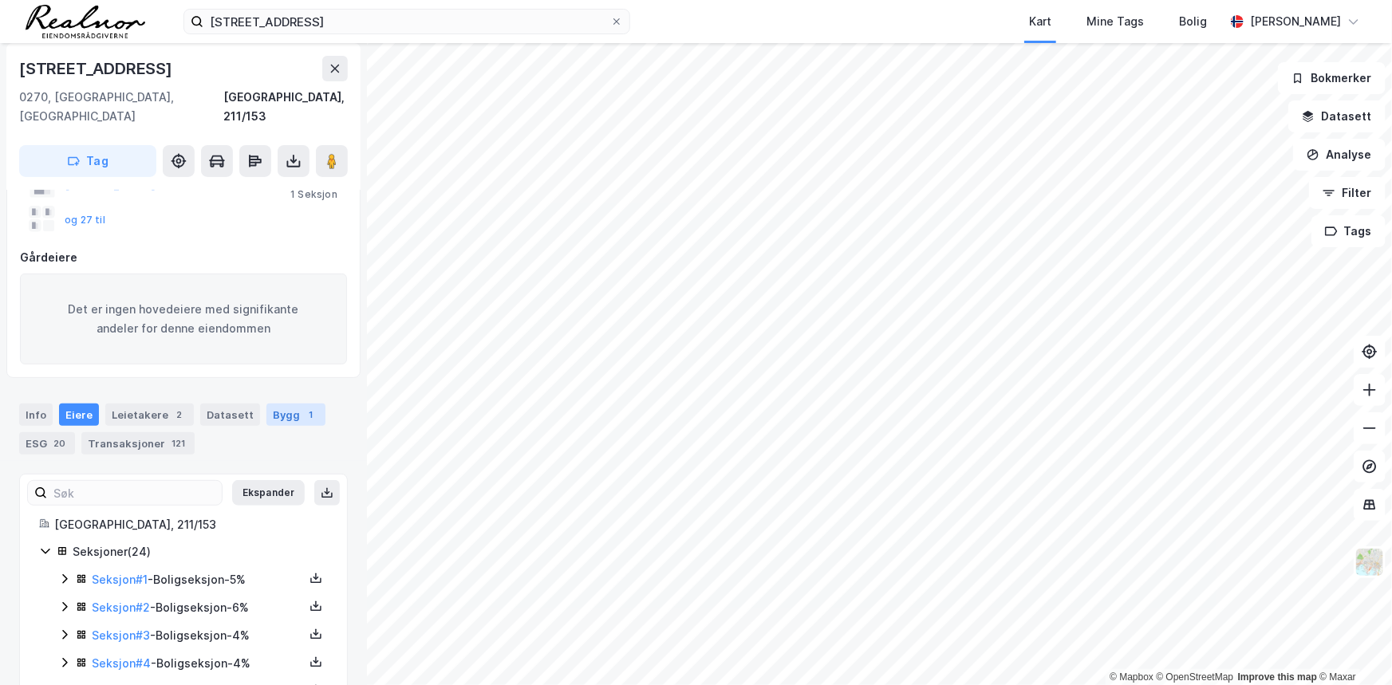
click at [274, 404] on div "Bygg 1" at bounding box center [296, 415] width 59 height 22
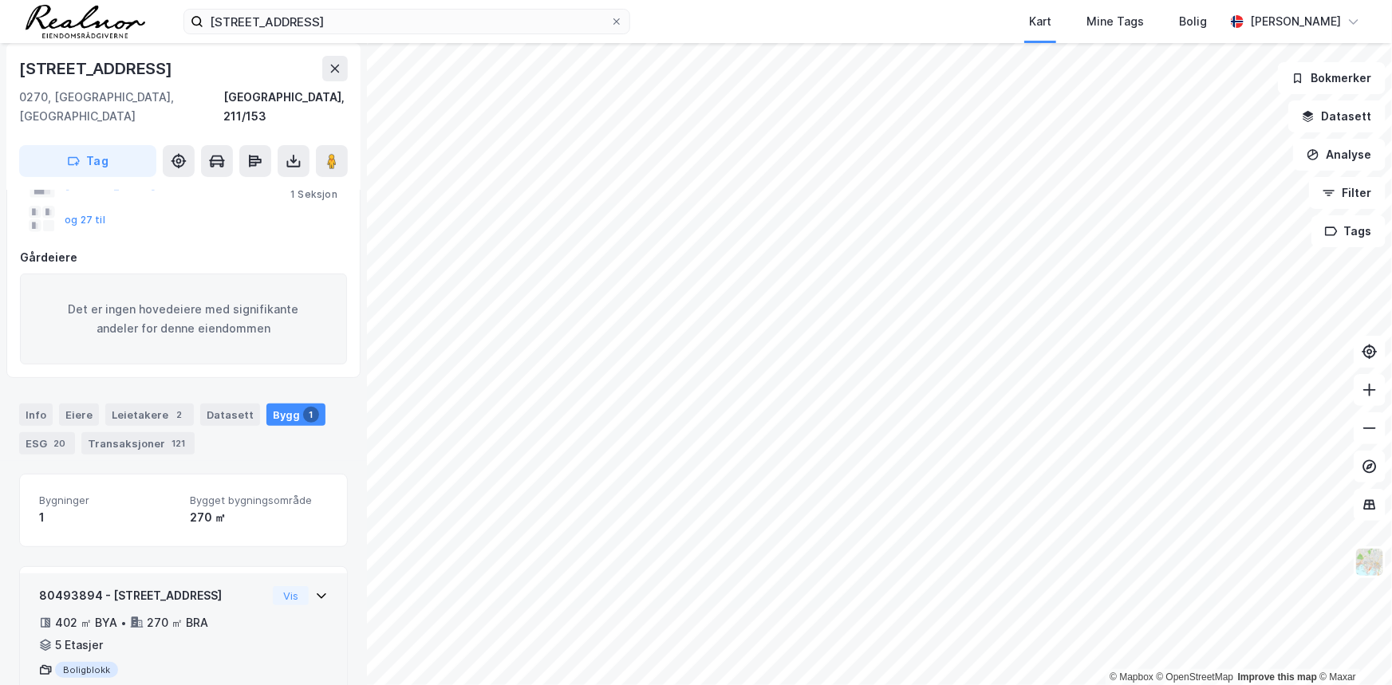
scroll to position [184, 0]
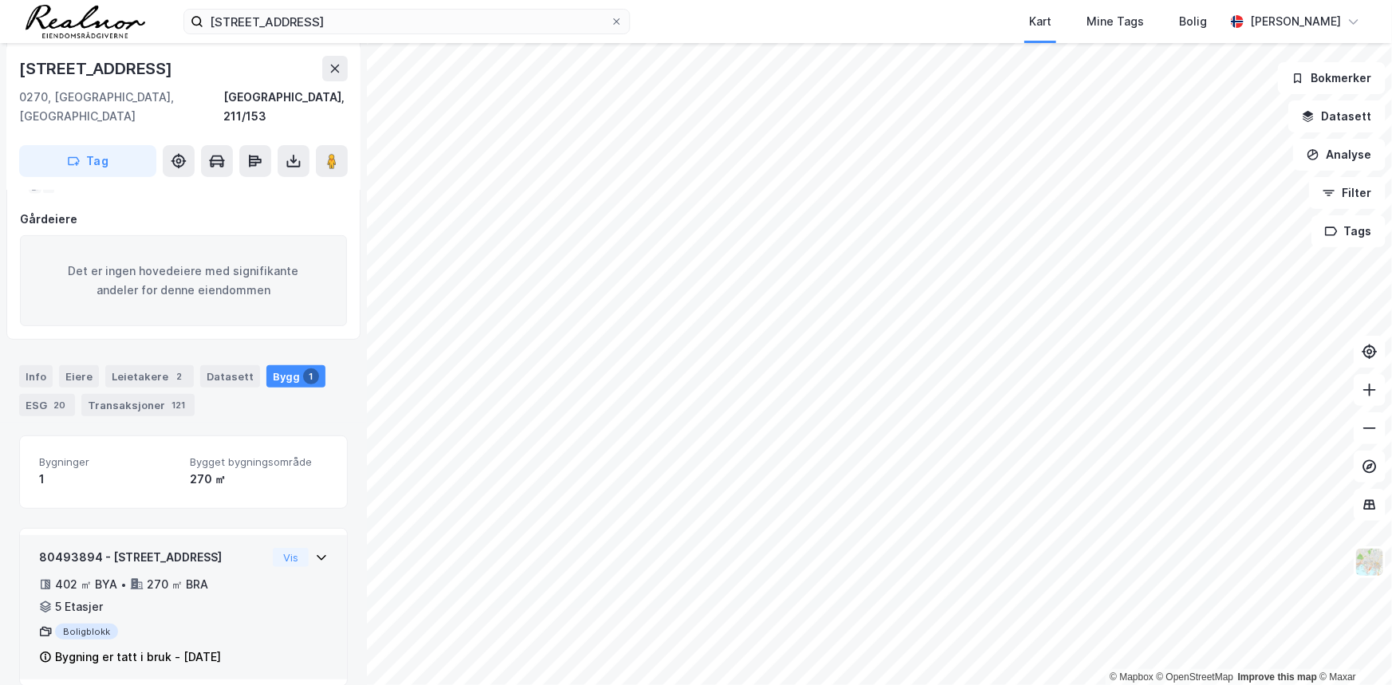
click at [315, 551] on icon at bounding box center [321, 557] width 13 height 13
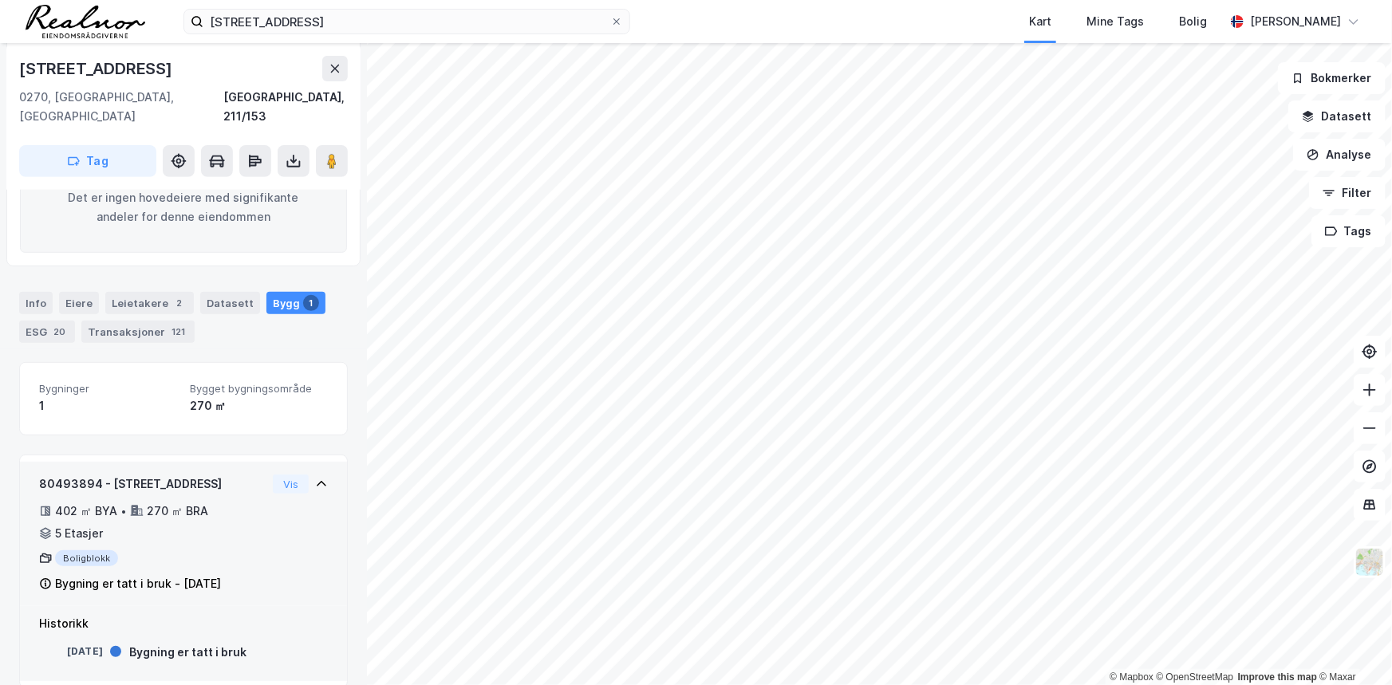
scroll to position [259, 0]
click at [79, 290] on div "Eiere" at bounding box center [79, 301] width 40 height 22
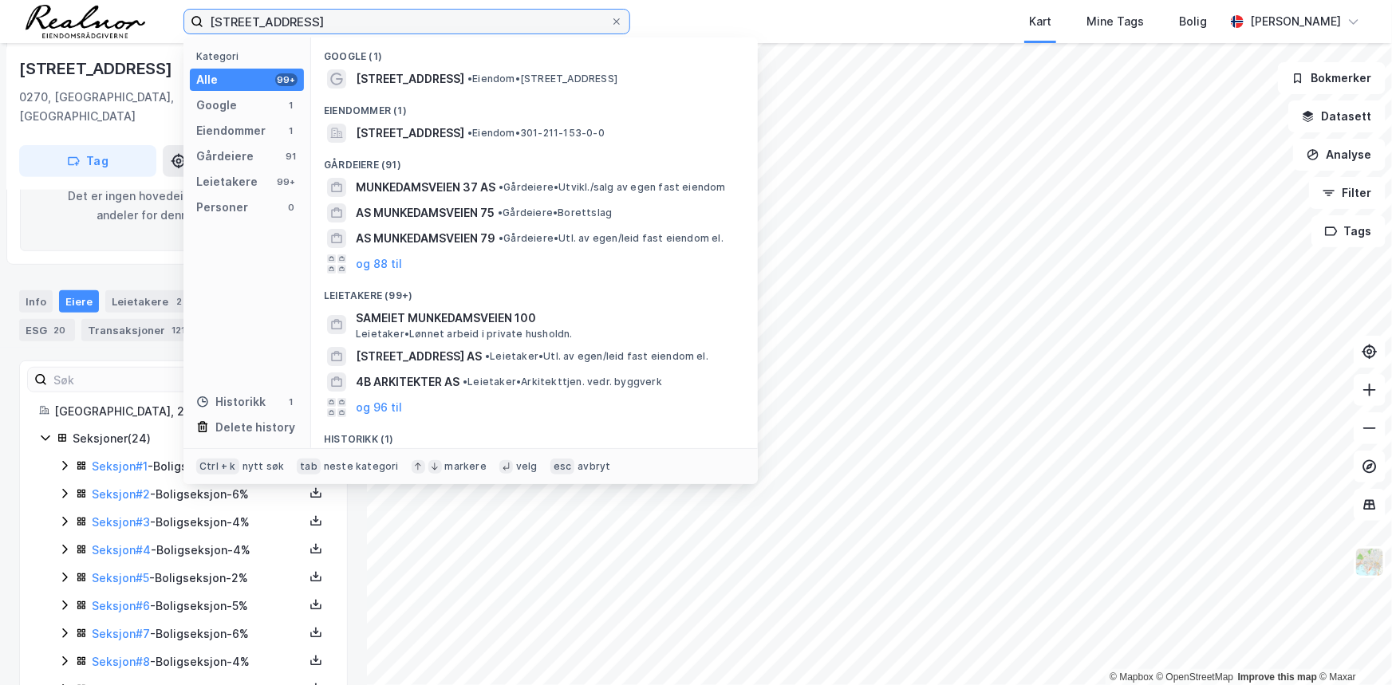
click at [418, 22] on input "[STREET_ADDRESS]" at bounding box center [406, 22] width 407 height 24
click at [417, 21] on input "[STREET_ADDRESS]" at bounding box center [406, 22] width 407 height 24
click at [417, 20] on input "[STREET_ADDRESS]" at bounding box center [406, 22] width 407 height 24
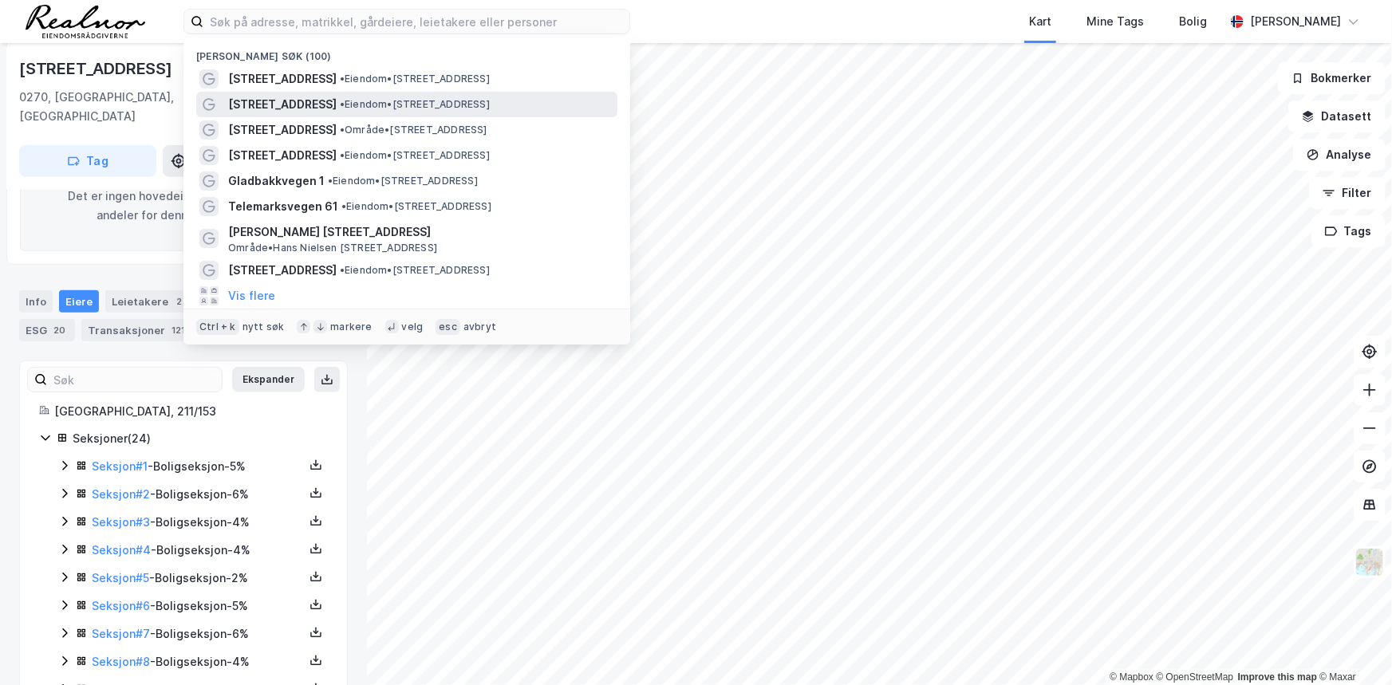
click at [287, 98] on span "[STREET_ADDRESS]" at bounding box center [282, 104] width 109 height 19
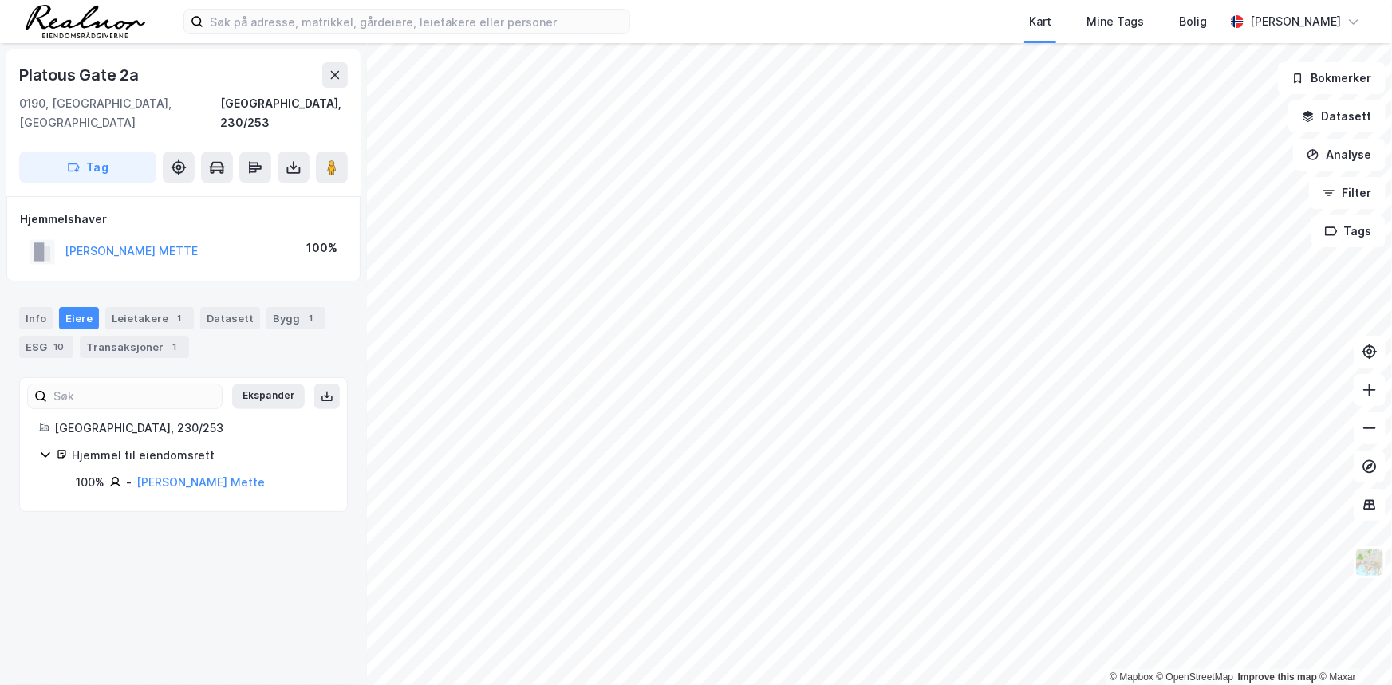
click at [47, 448] on icon at bounding box center [45, 454] width 13 height 13
click at [150, 476] on link "[PERSON_NAME] Mette" at bounding box center [200, 483] width 128 height 14
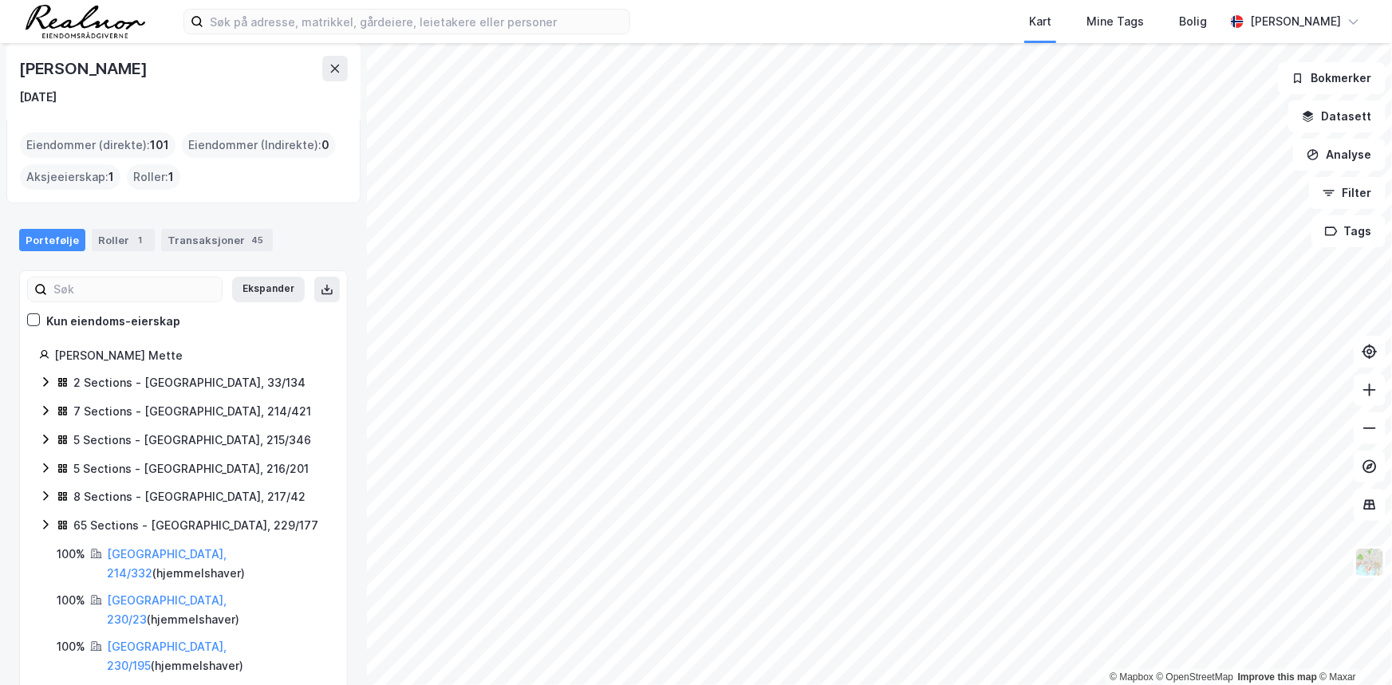
scroll to position [144, 0]
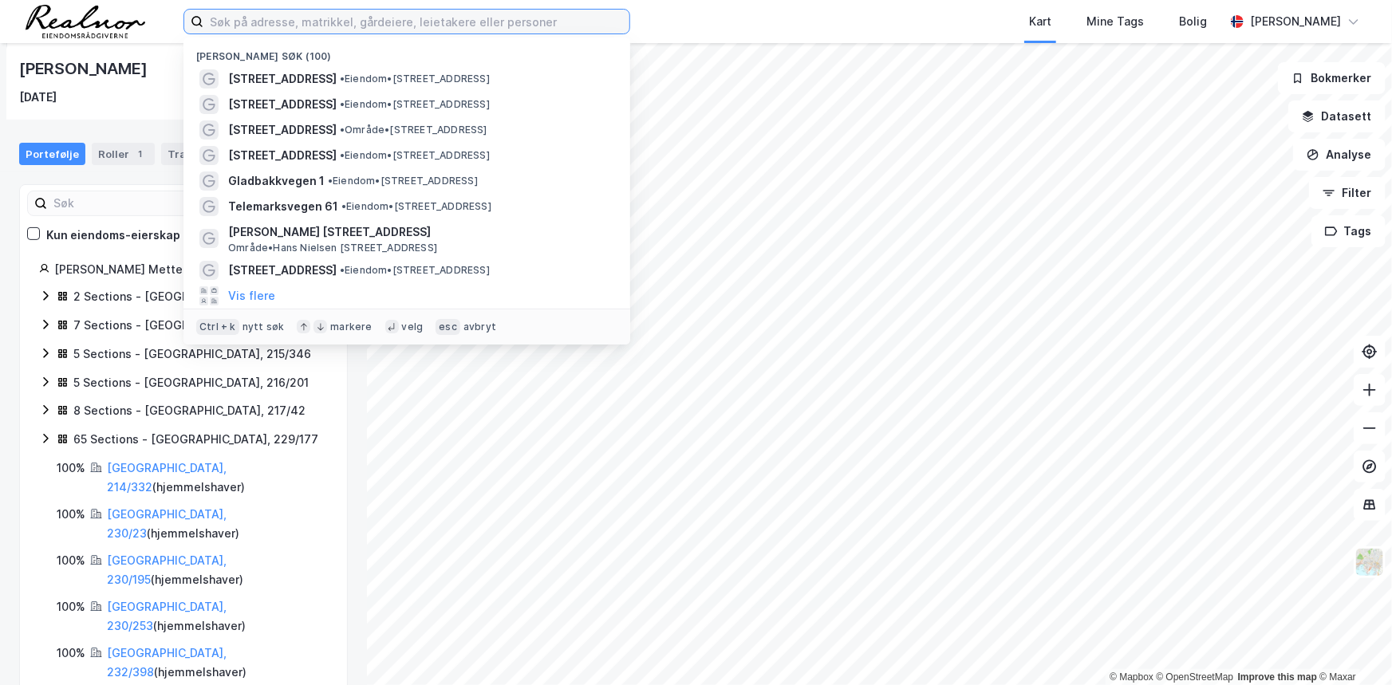
click at [307, 22] on input at bounding box center [416, 22] width 426 height 24
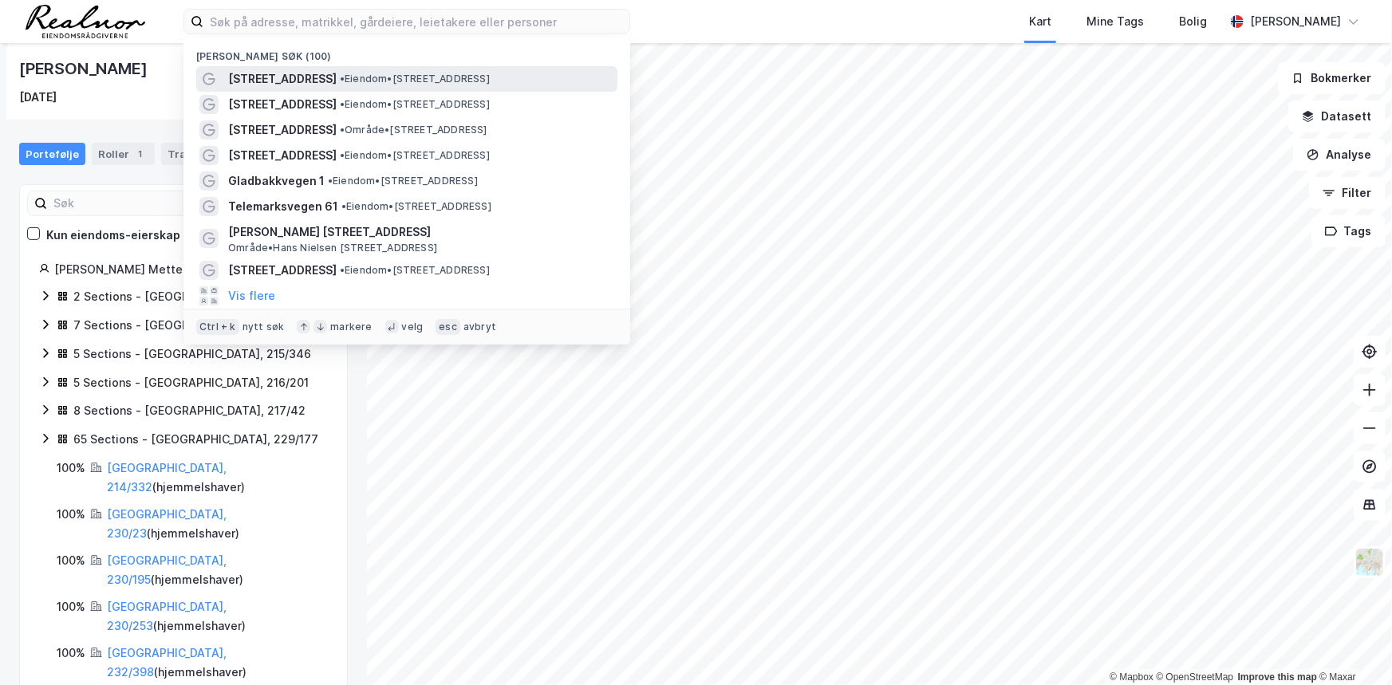
click at [340, 81] on span "• Eiendom • [STREET_ADDRESS]" at bounding box center [415, 79] width 150 height 13
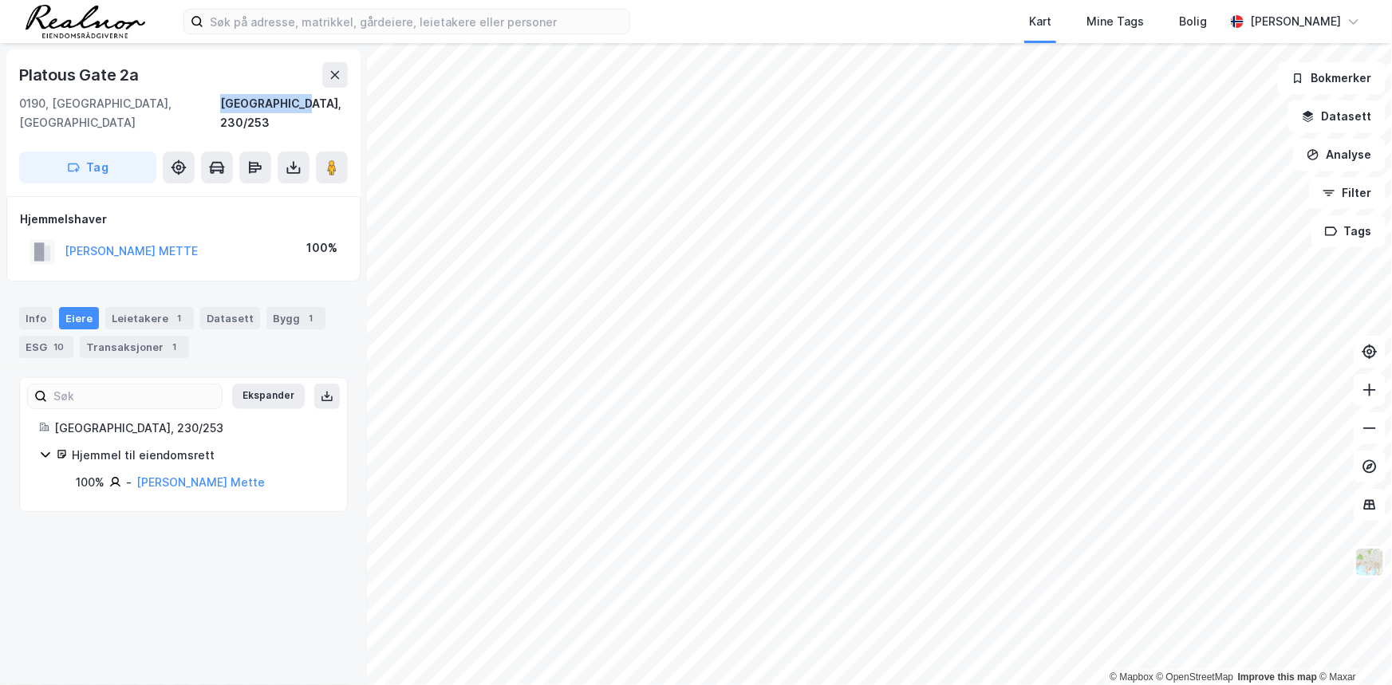
drag, startPoint x: 239, startPoint y: 101, endPoint x: 350, endPoint y: 101, distance: 110.9
click at [350, 101] on div "Platous [STREET_ADDRESS]" at bounding box center [183, 122] width 354 height 147
copy div "[GEOGRAPHIC_DATA], 230/253"
click at [161, 476] on link "[PERSON_NAME] Mette" at bounding box center [200, 483] width 128 height 14
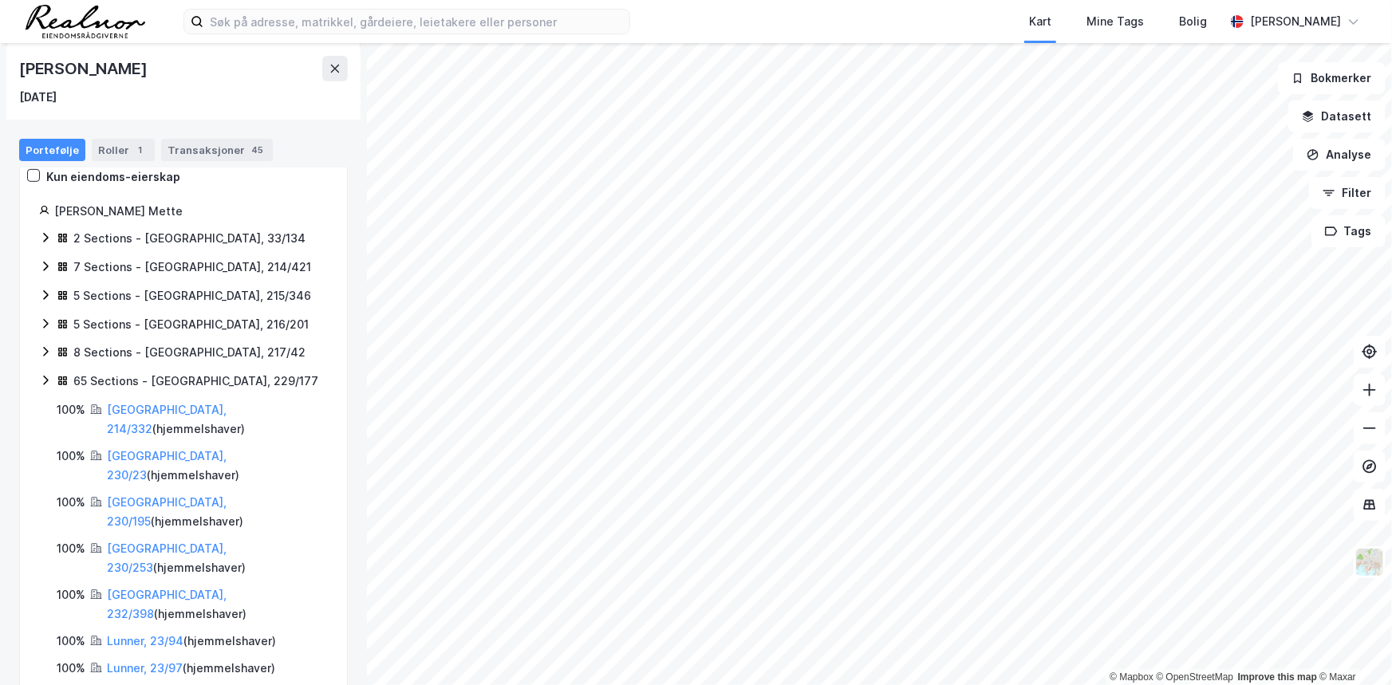
scroll to position [217, 0]
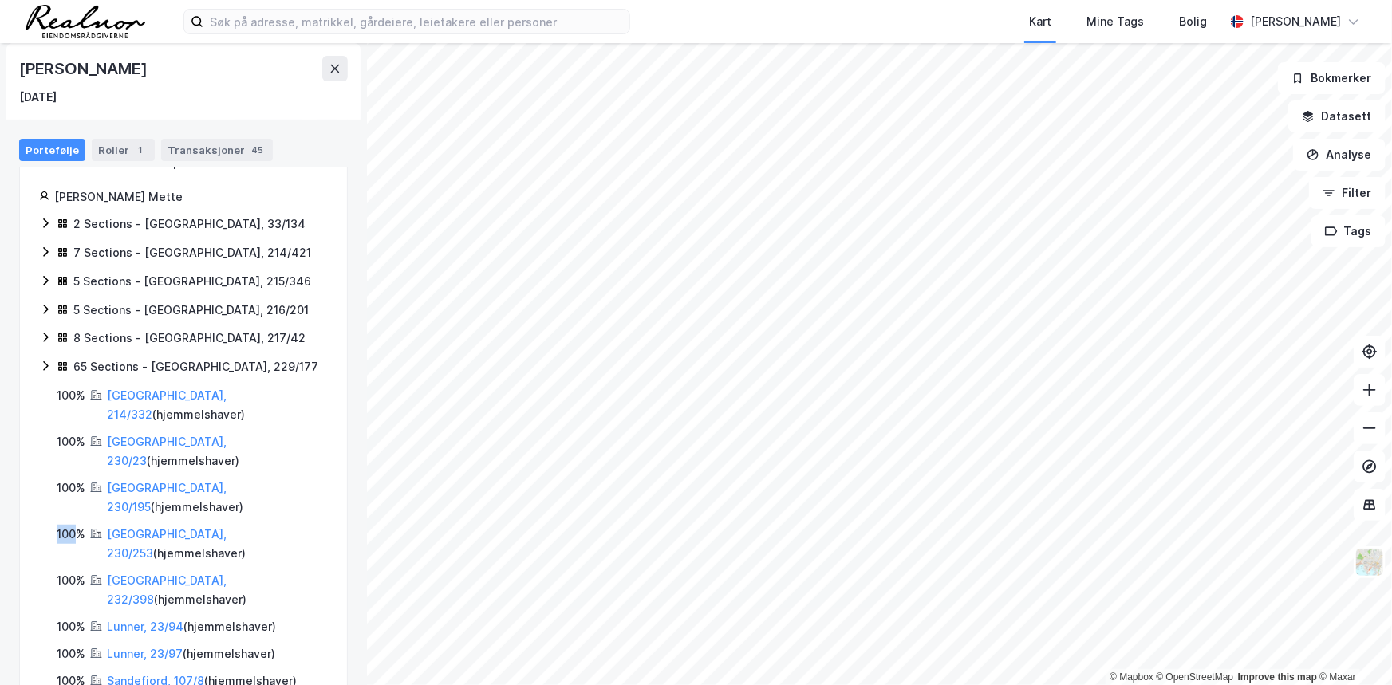
drag, startPoint x: 49, startPoint y: 478, endPoint x: 73, endPoint y: 479, distance: 24.0
click at [73, 525] on div "100% [GEOGRAPHIC_DATA], 230/253 ( hjemmelshaver )" at bounding box center [183, 544] width 289 height 38
click at [46, 365] on icon at bounding box center [45, 366] width 13 height 13
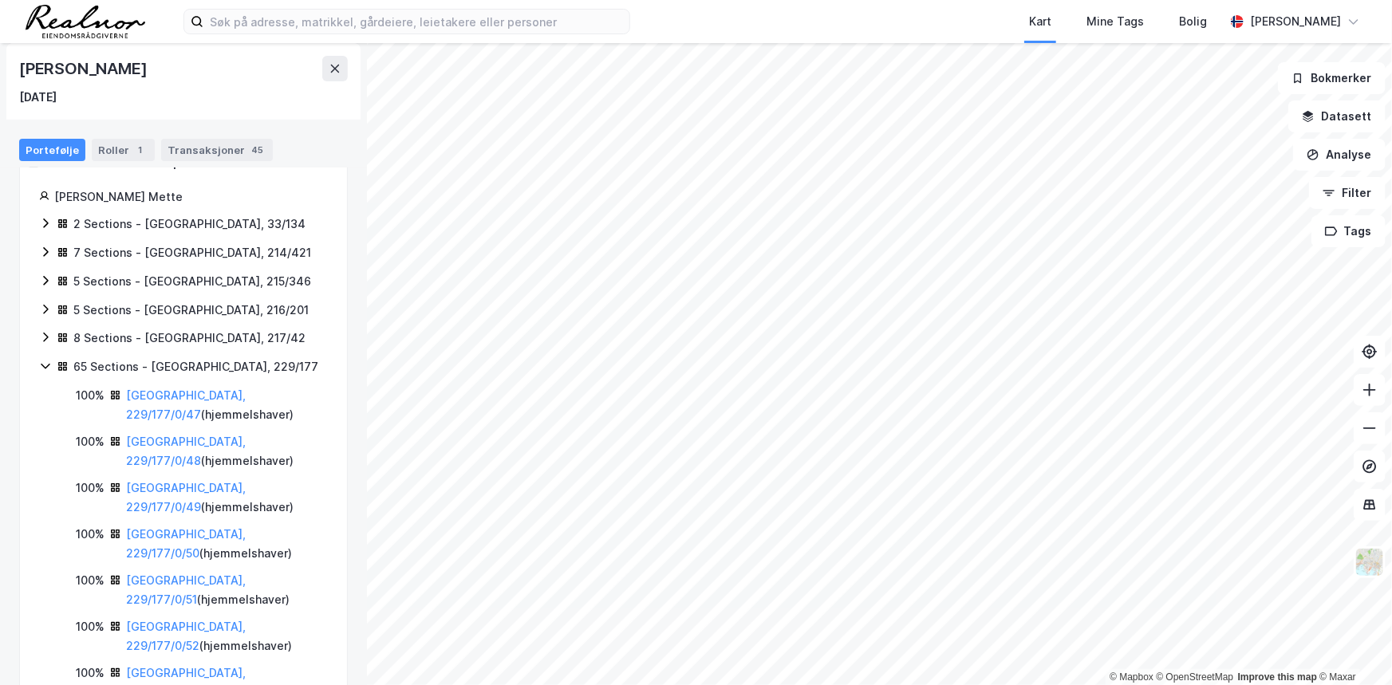
click at [46, 365] on icon at bounding box center [45, 366] width 13 height 13
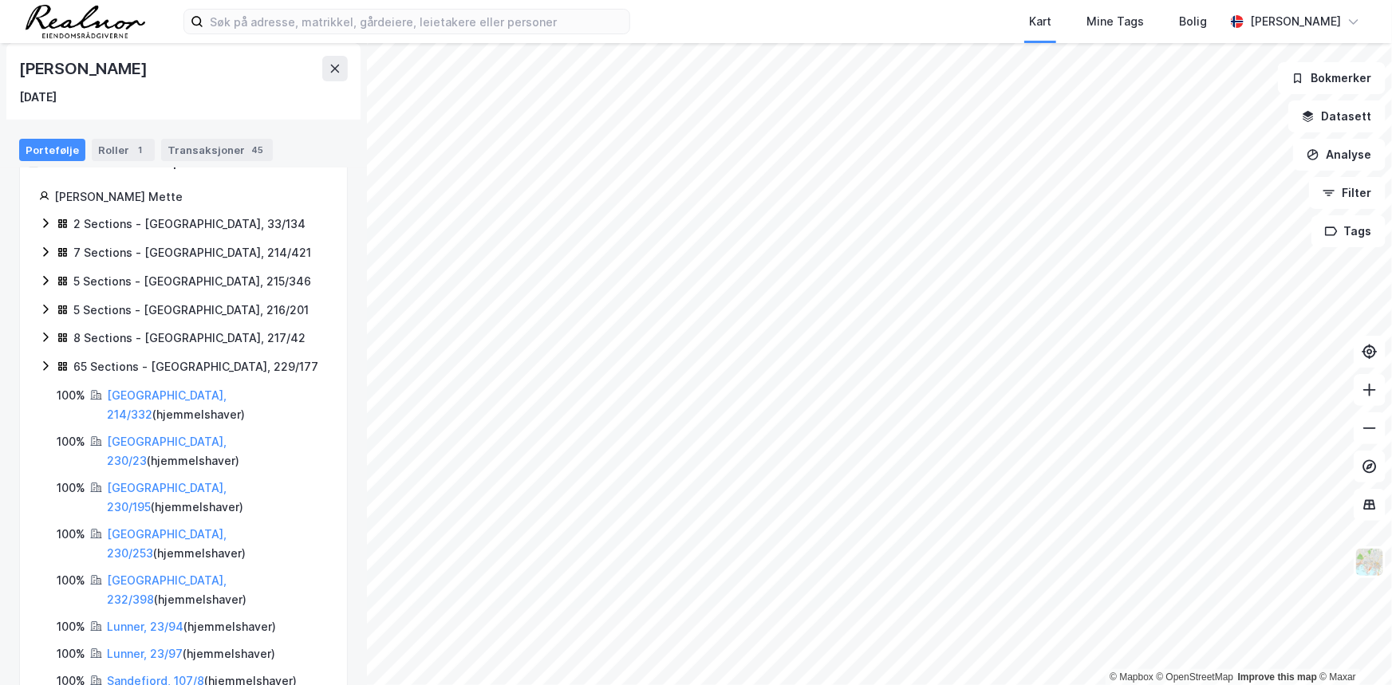
click at [45, 365] on icon at bounding box center [45, 366] width 13 height 13
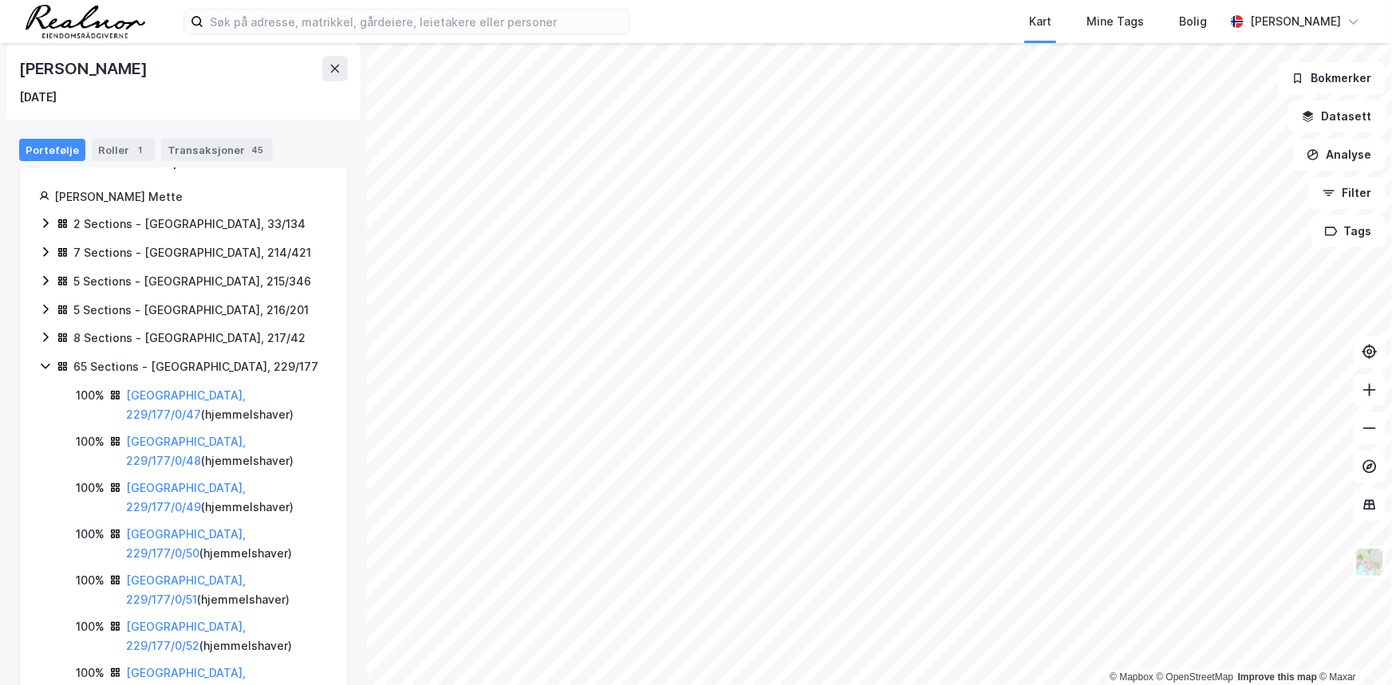
scroll to position [3224, 0]
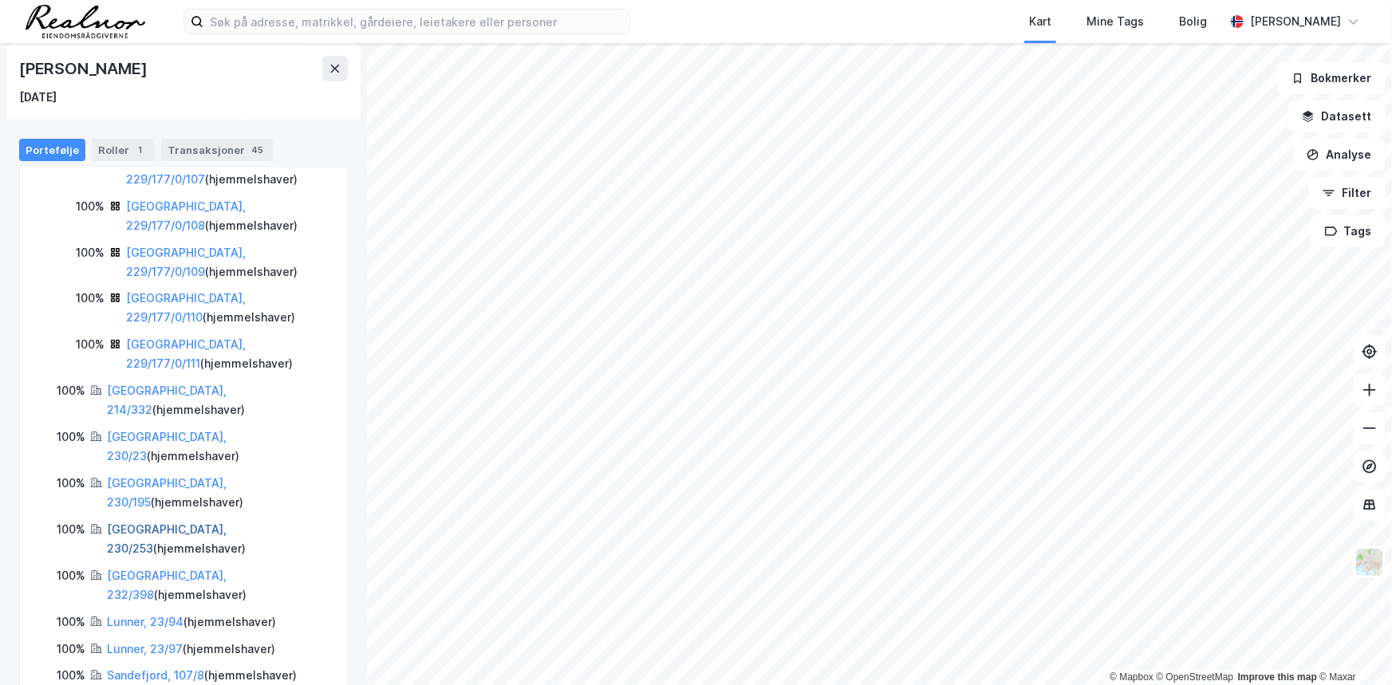
click at [116, 523] on link "[GEOGRAPHIC_DATA], 230/253" at bounding box center [167, 539] width 120 height 33
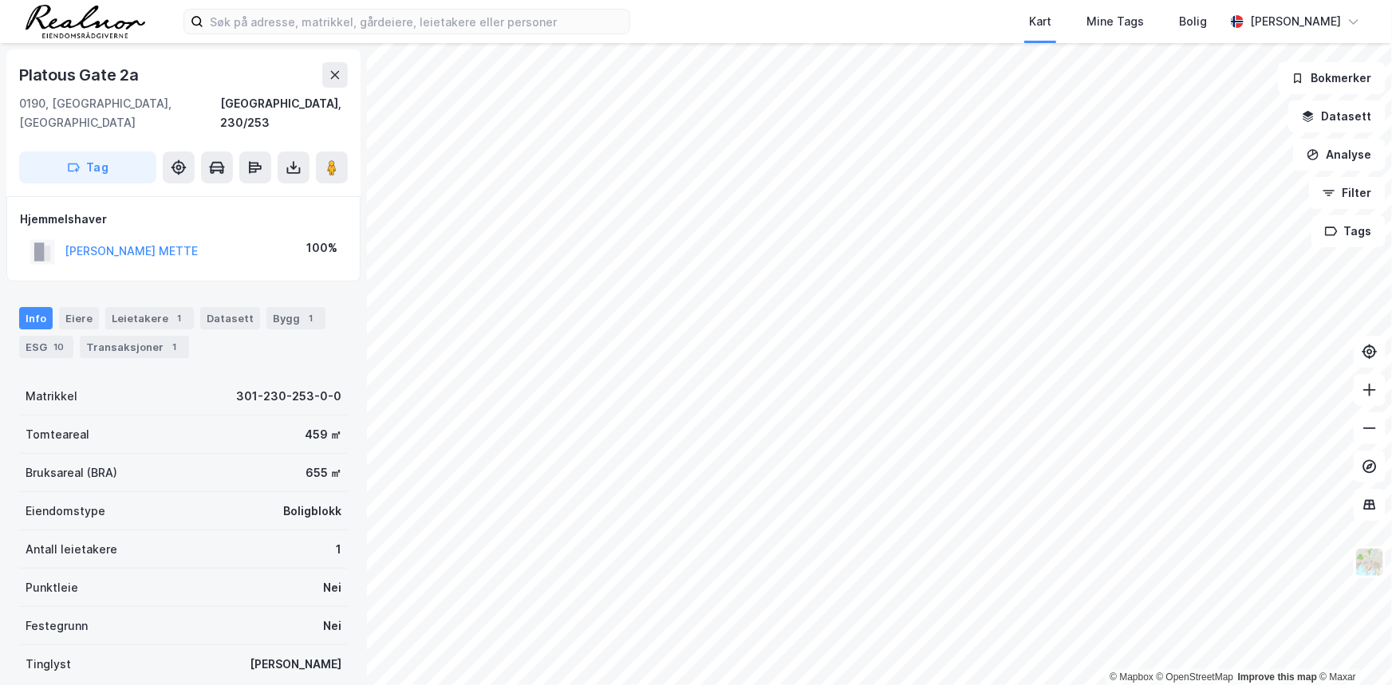
scroll to position [101, 0]
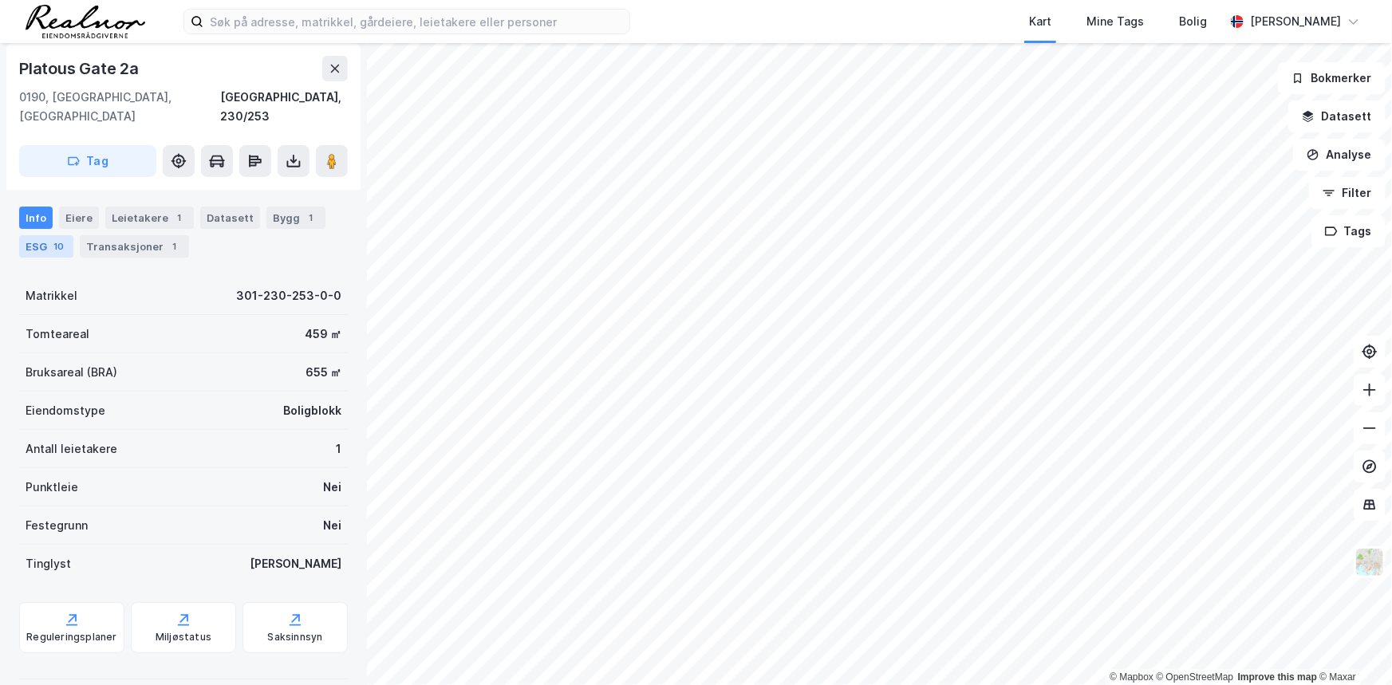
click at [43, 235] on div "ESG 10" at bounding box center [46, 246] width 54 height 22
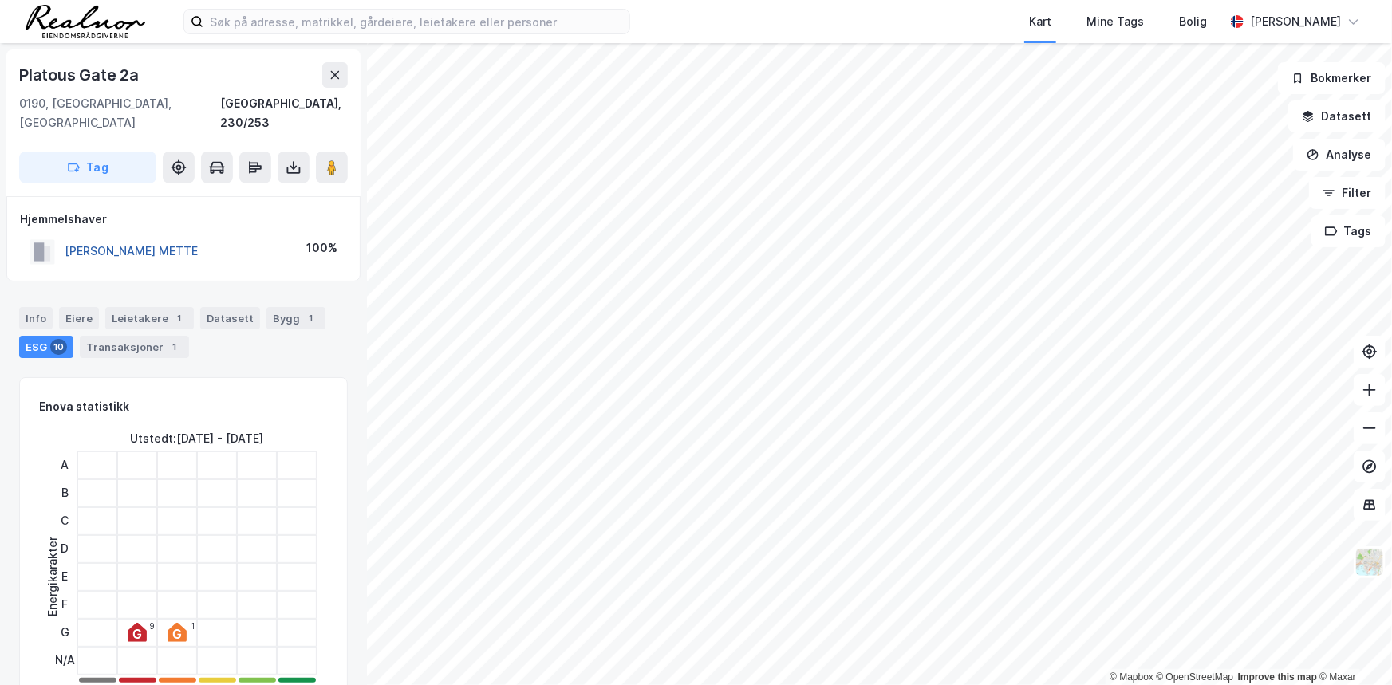
click at [0, 0] on button "[PERSON_NAME] METTE" at bounding box center [0, 0] width 0 height 0
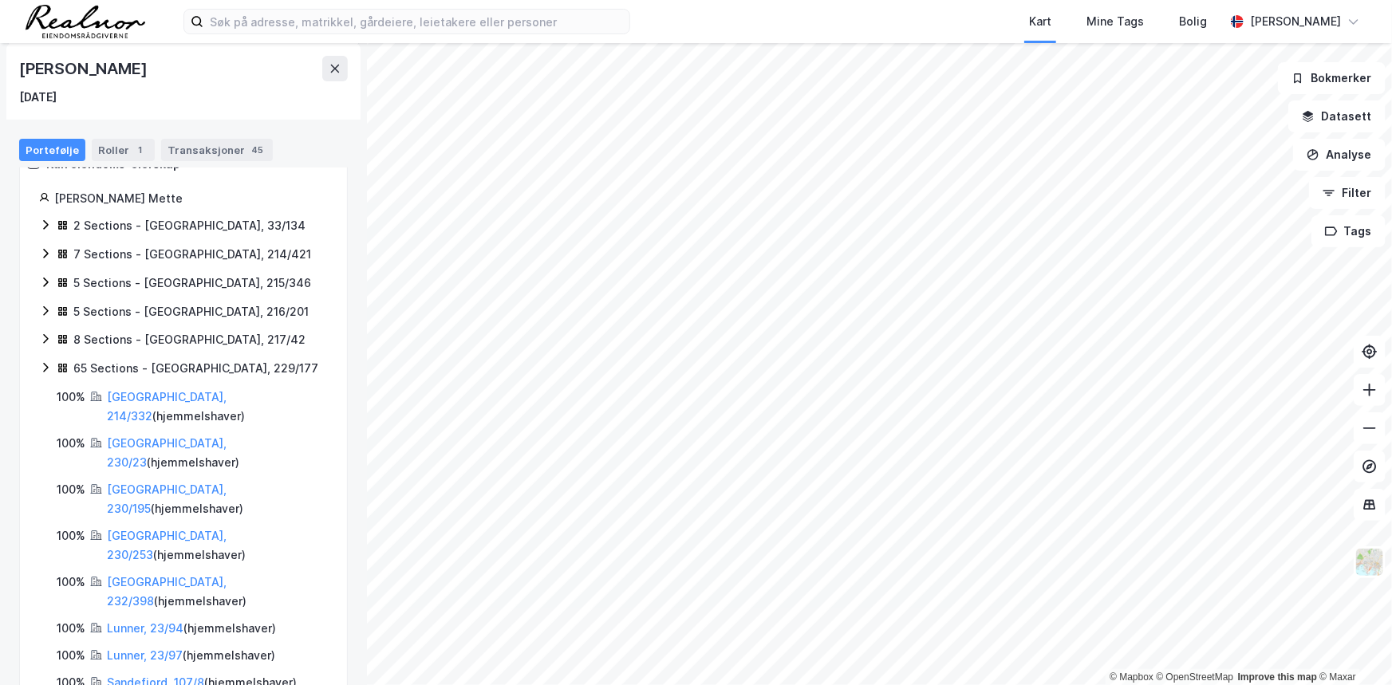
scroll to position [223, 0]
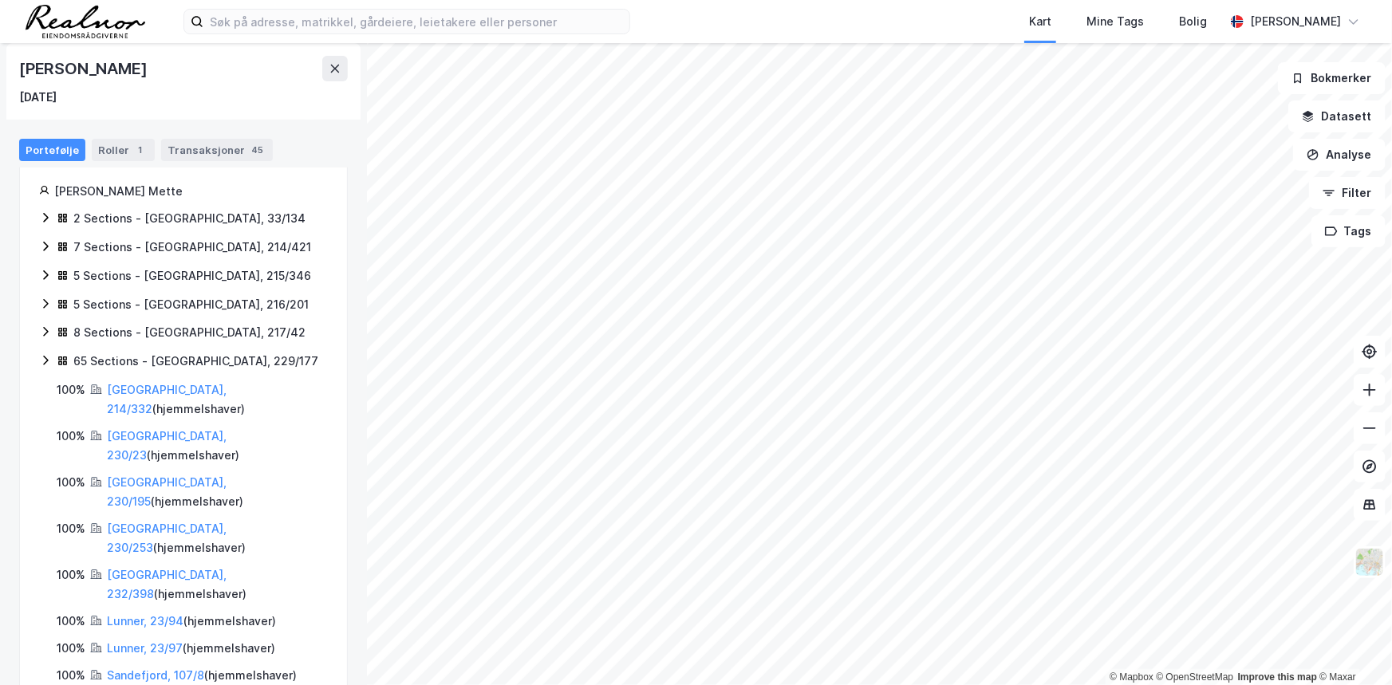
click at [47, 330] on icon at bounding box center [45, 332] width 13 height 13
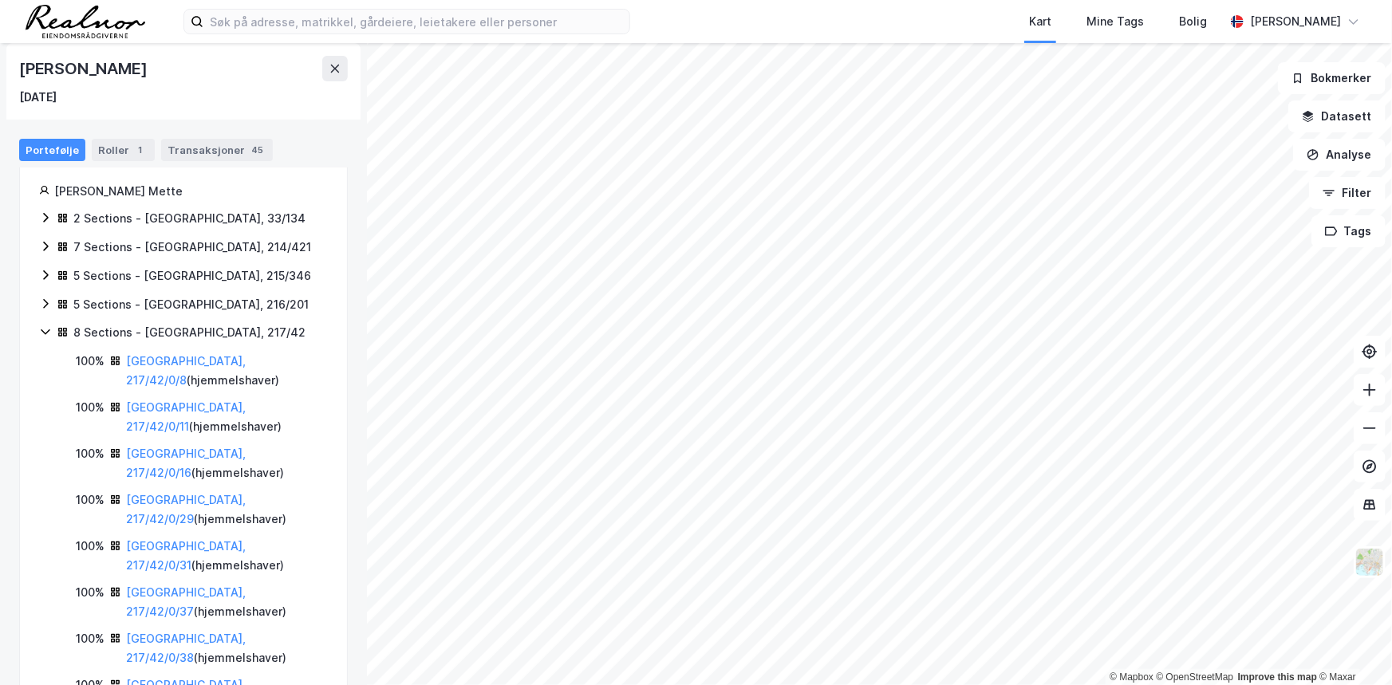
click at [46, 330] on icon at bounding box center [45, 332] width 13 height 13
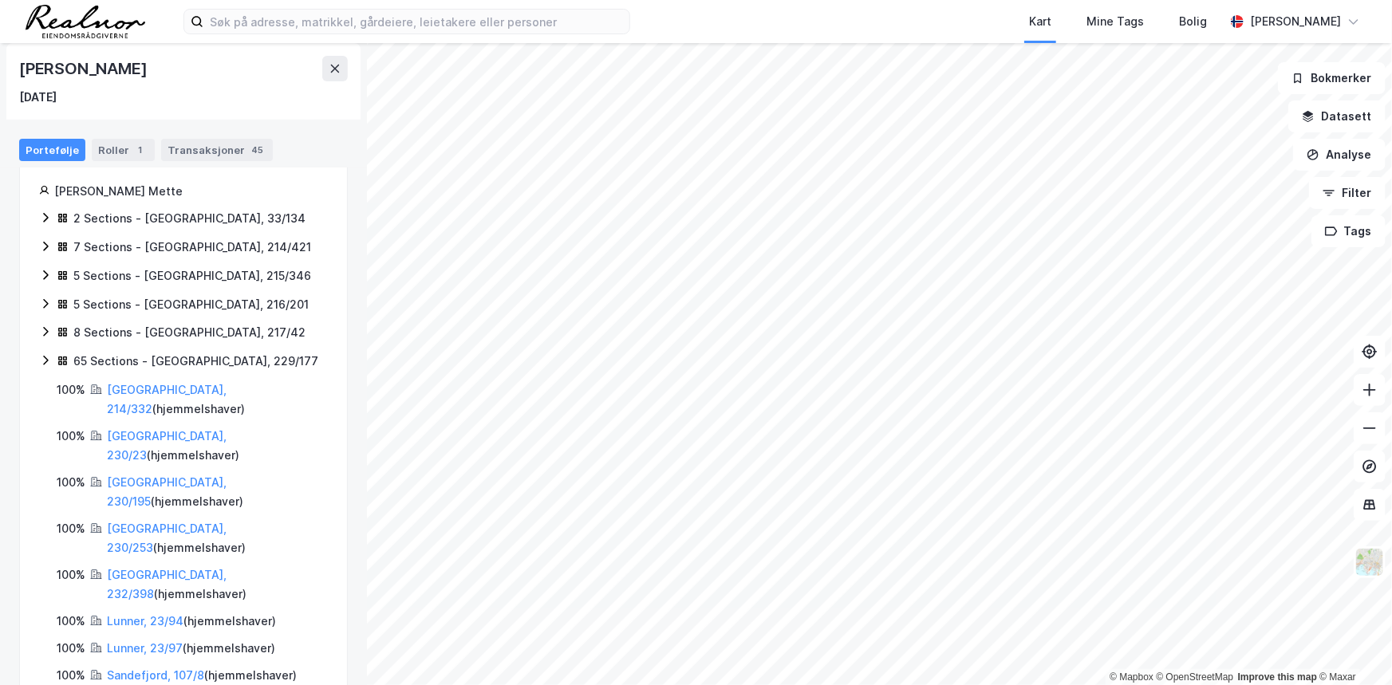
click at [44, 334] on icon at bounding box center [45, 332] width 13 height 13
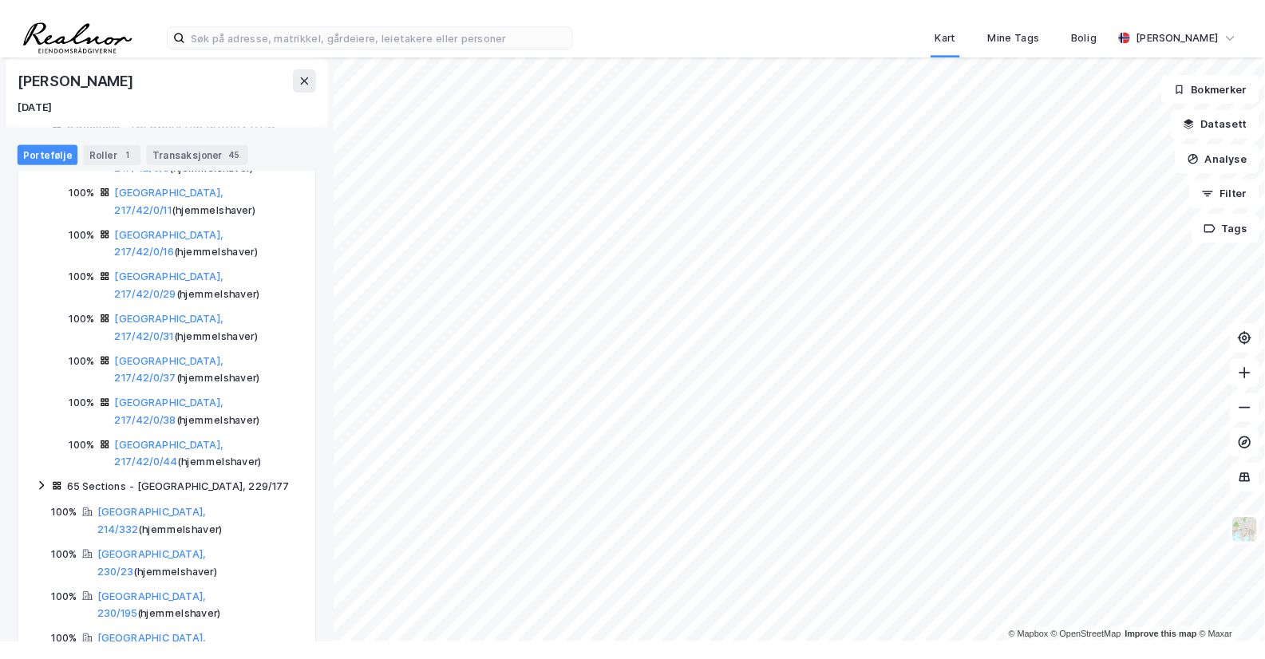
scroll to position [366, 0]
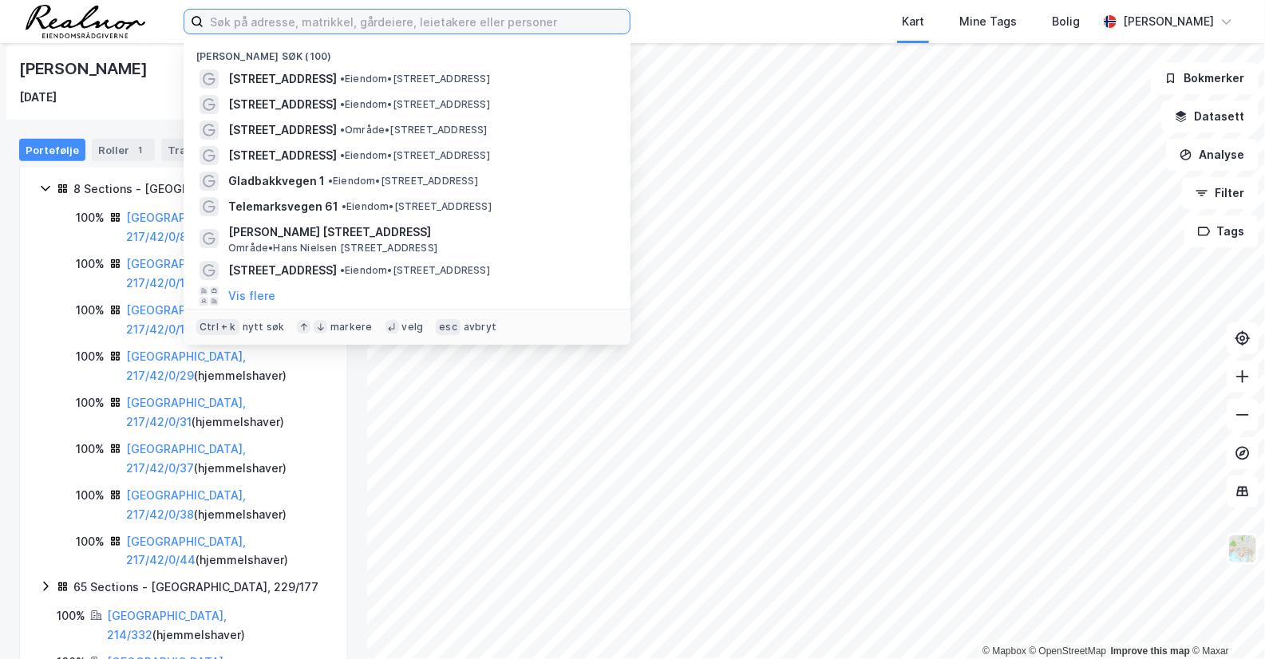
click at [399, 22] on input at bounding box center [416, 22] width 426 height 24
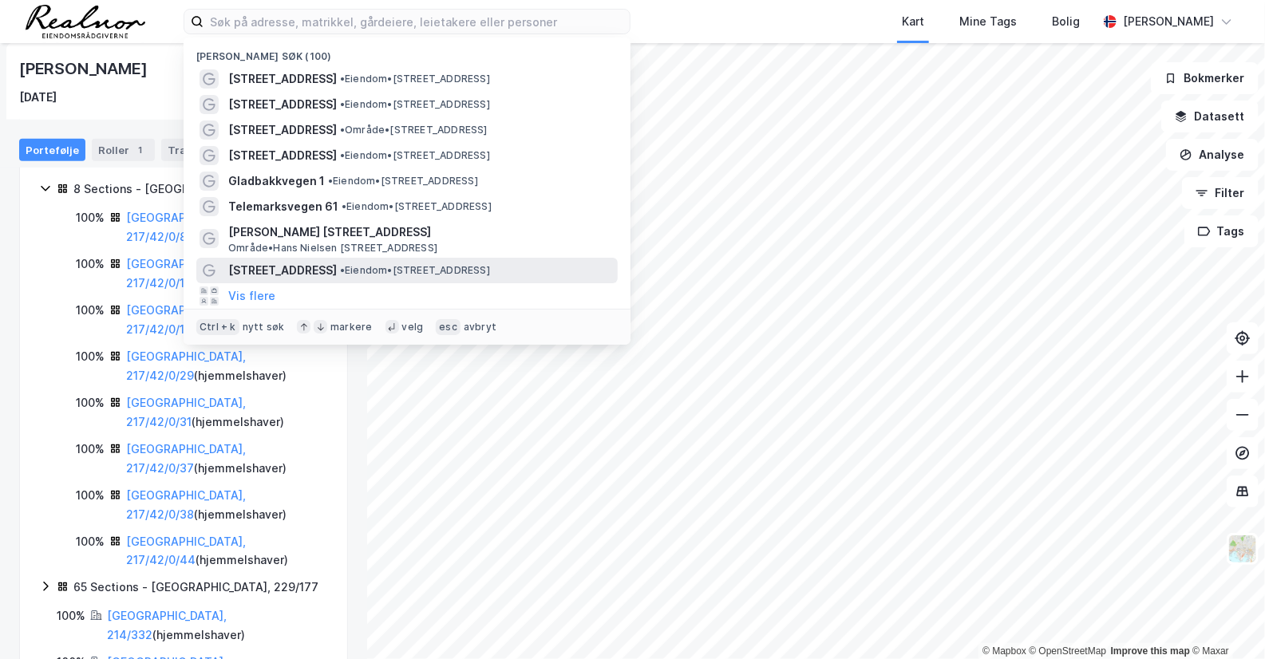
click at [455, 274] on span "• Eiendom • [STREET_ADDRESS]" at bounding box center [415, 270] width 150 height 13
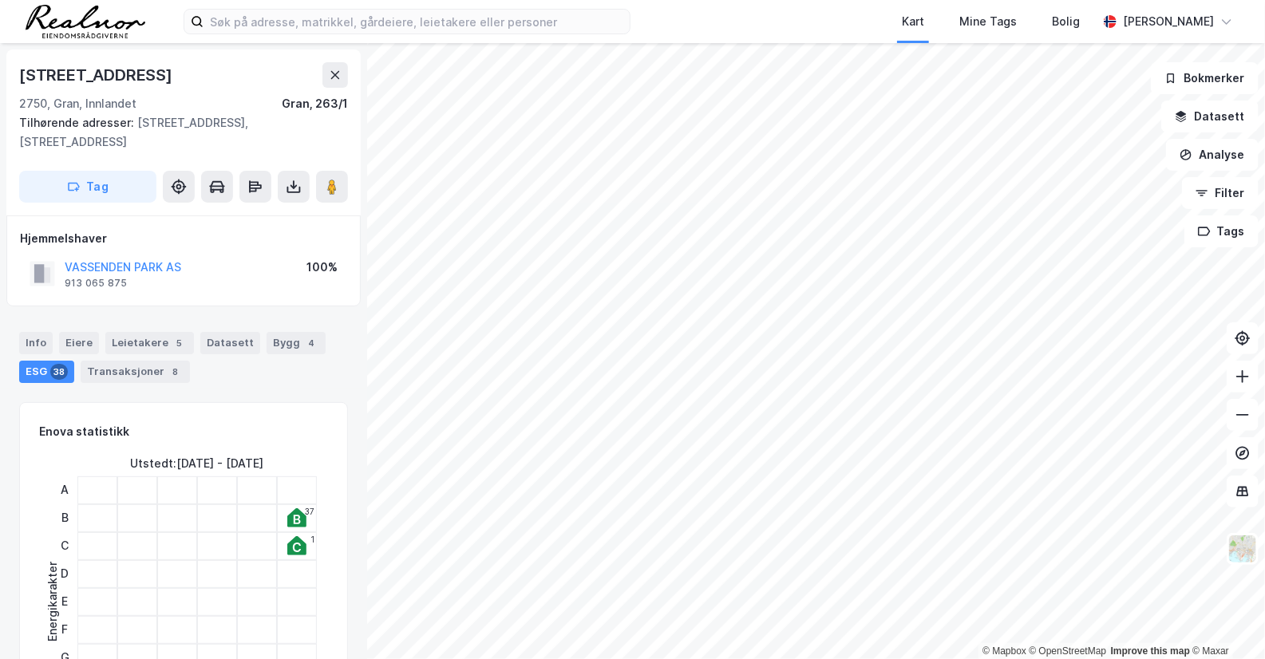
scroll to position [79, 0]
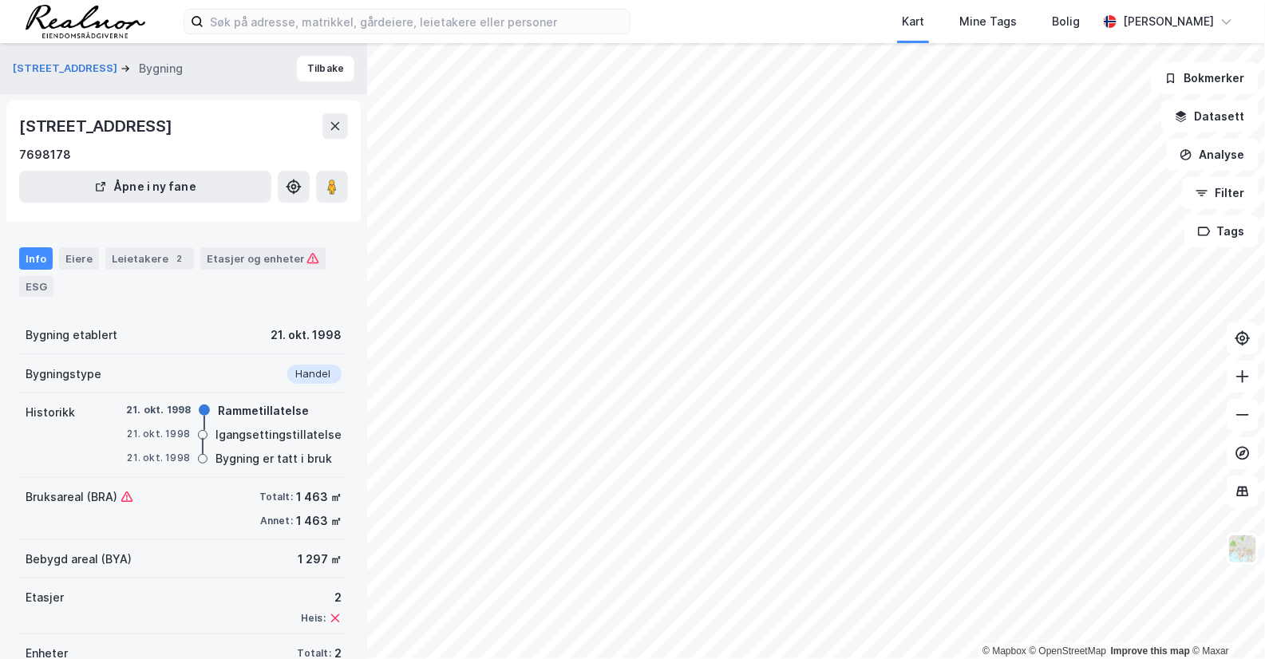
scroll to position [54, 0]
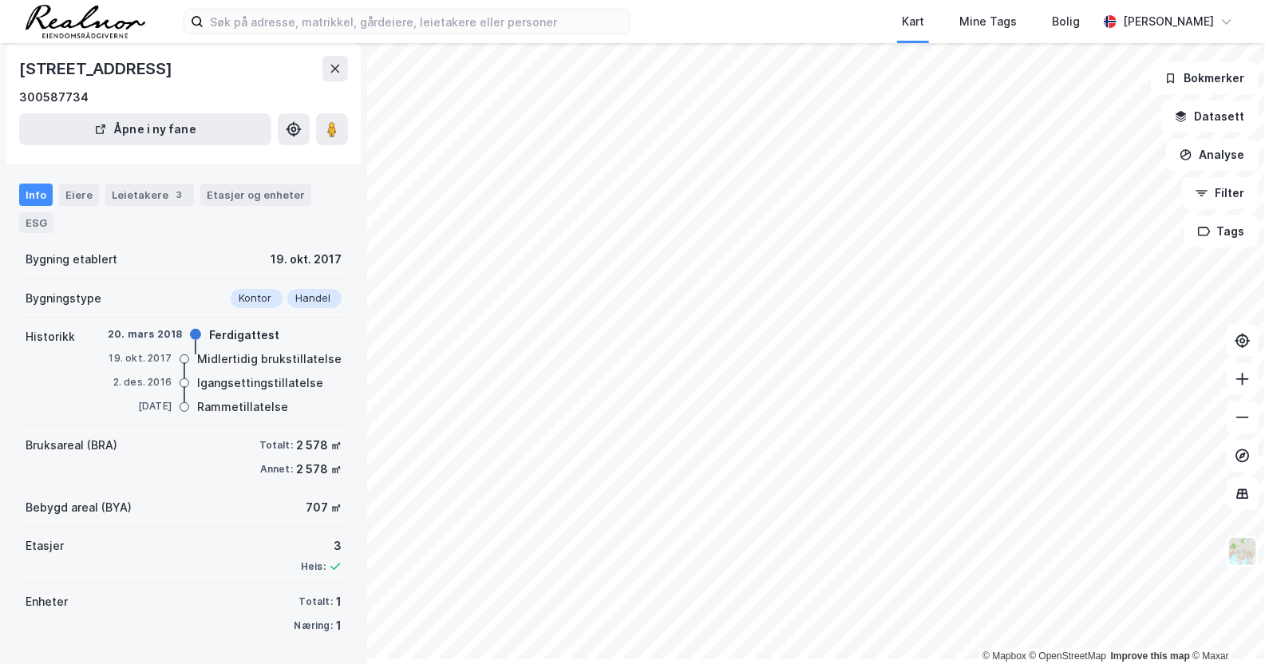
scroll to position [74, 0]
drag, startPoint x: 330, startPoint y: 133, endPoint x: 347, endPoint y: 138, distance: 18.2
click at [327, 133] on image at bounding box center [332, 129] width 10 height 16
